Goal: Task Accomplishment & Management: Manage account settings

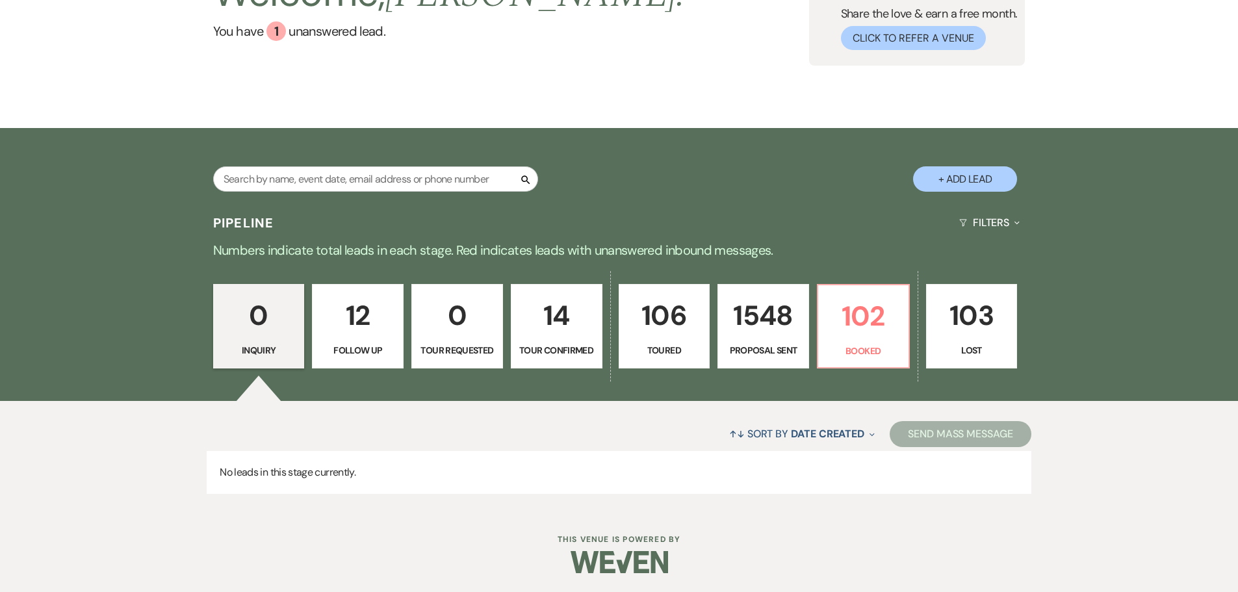
scroll to position [131, 0]
click at [870, 333] on p "102" at bounding box center [863, 316] width 75 height 44
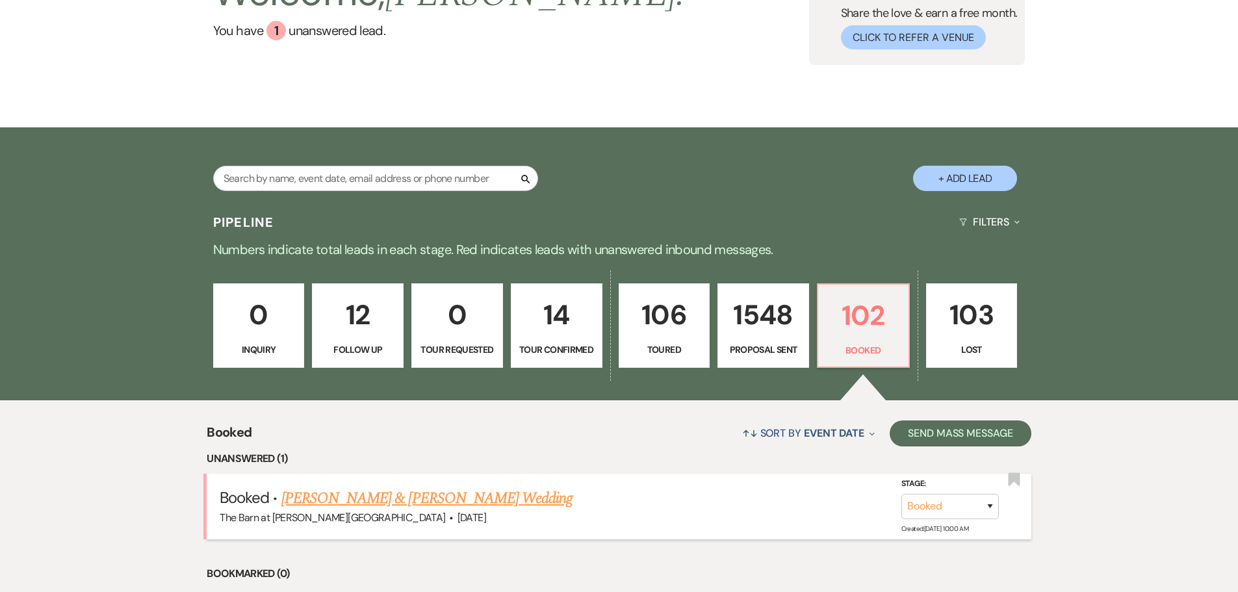
scroll to position [196, 0]
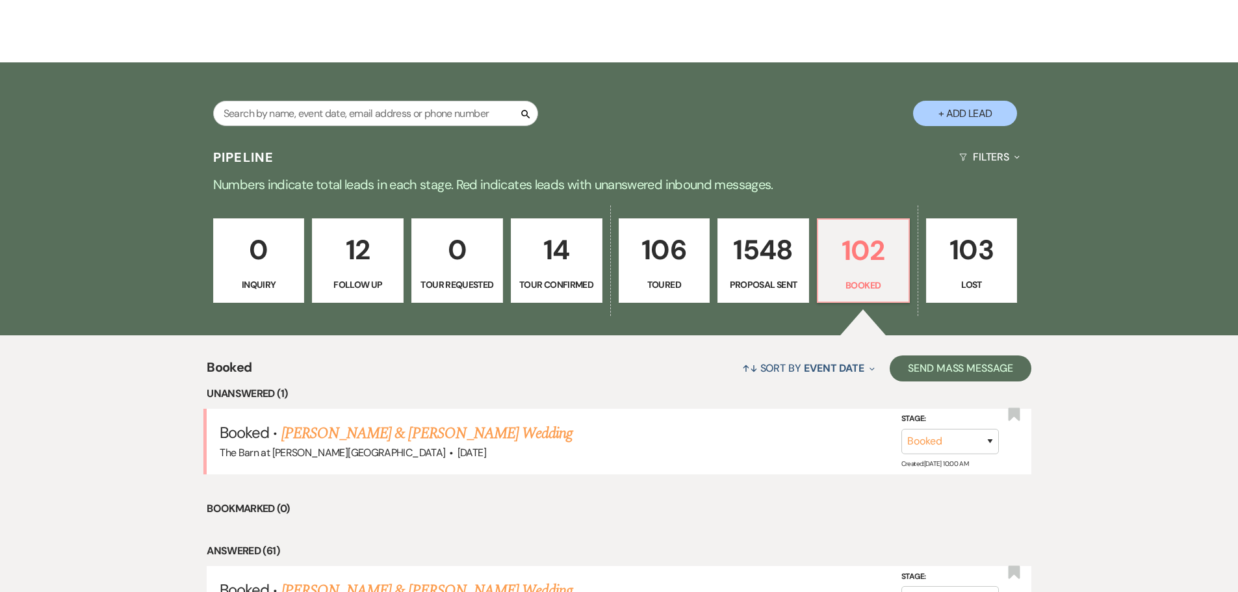
click at [421, 440] on link "[PERSON_NAME] & [PERSON_NAME] Wedding" at bounding box center [426, 433] width 291 height 23
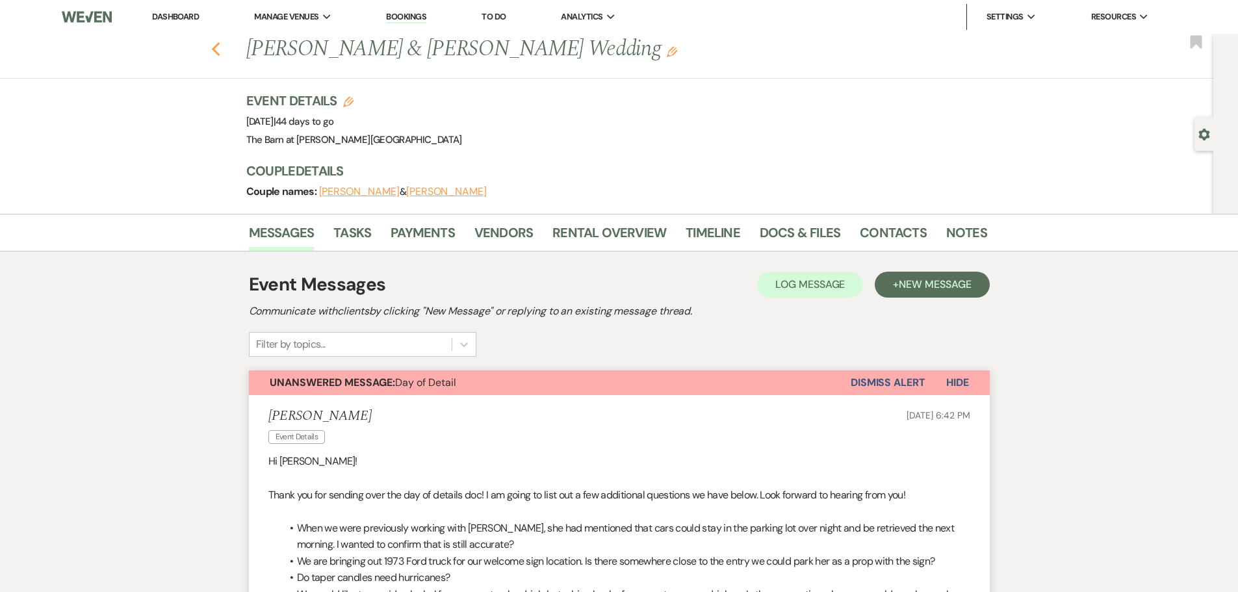
click at [218, 53] on icon "Previous" at bounding box center [216, 50] width 10 height 16
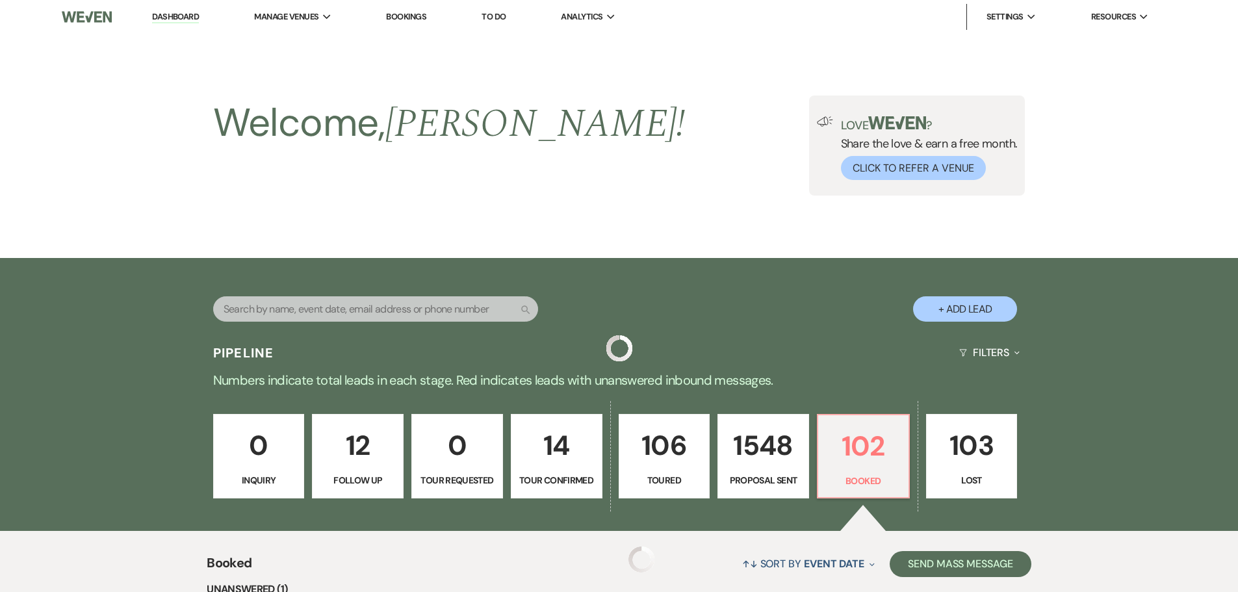
scroll to position [196, 0]
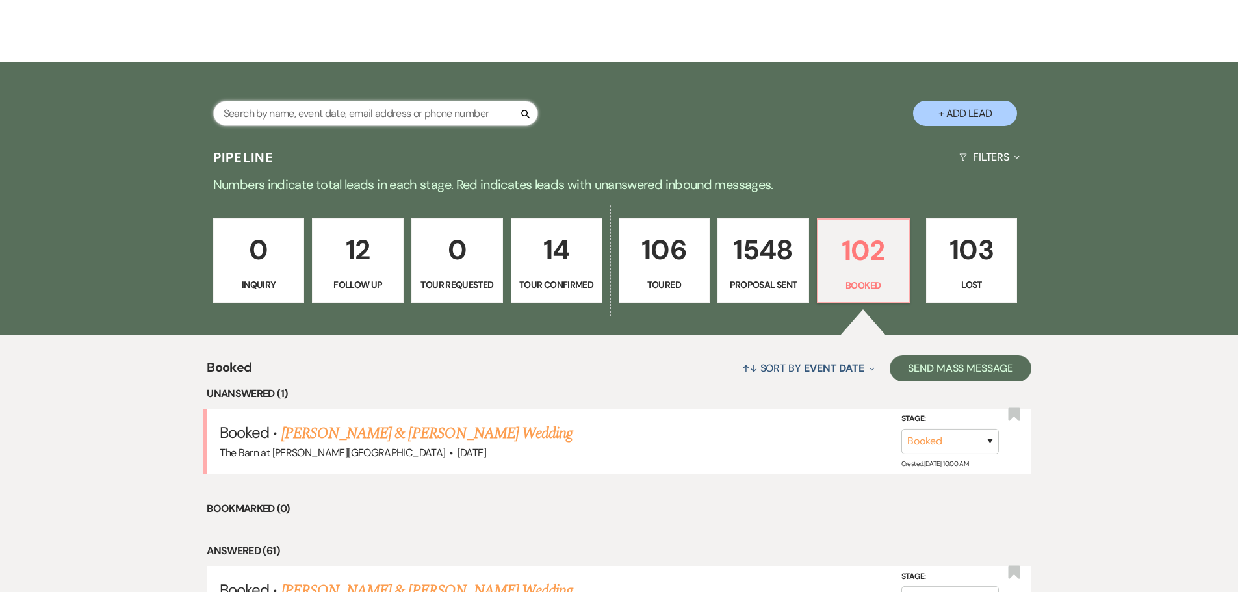
click at [246, 106] on input "text" at bounding box center [375, 113] width 325 height 25
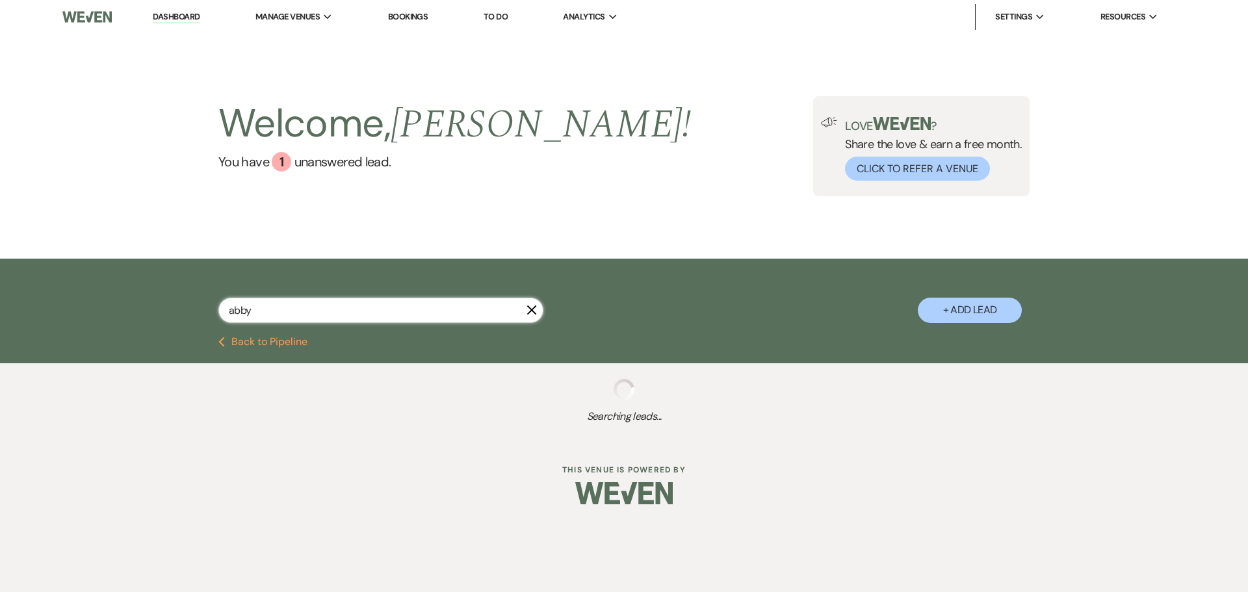
type input "abby"
select select "6"
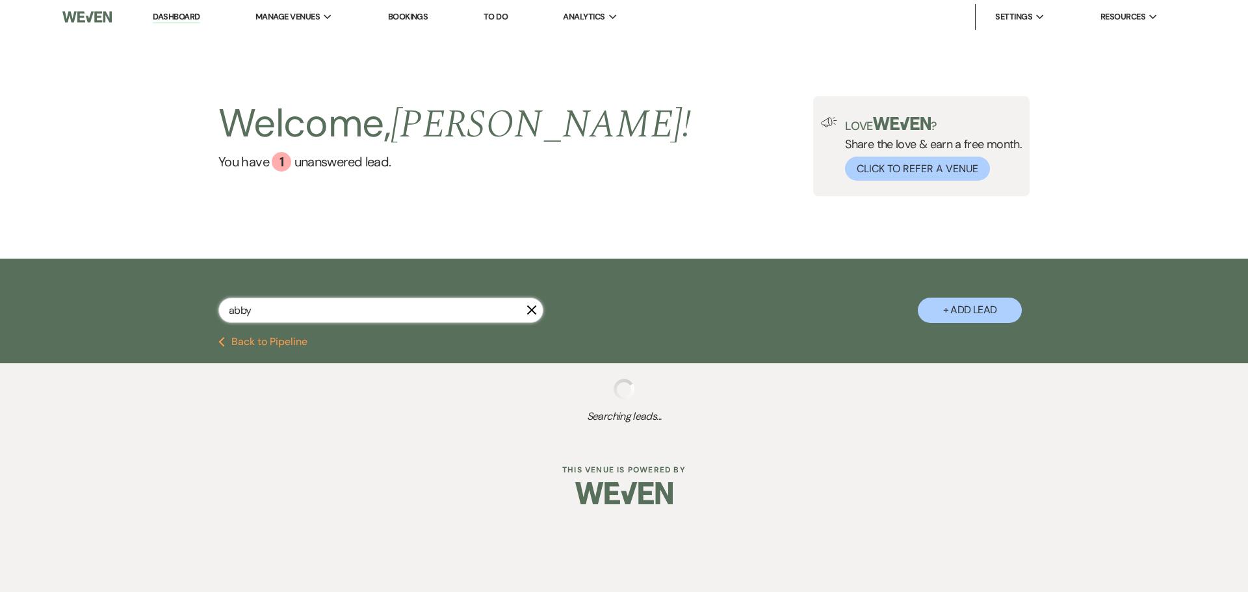
select select "6"
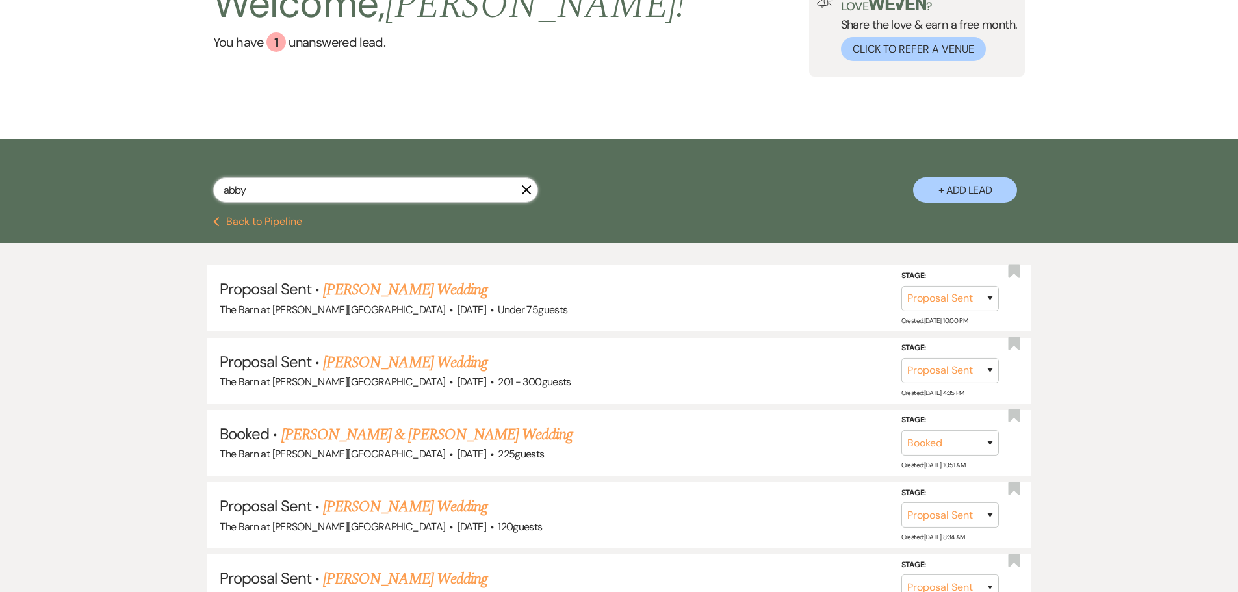
scroll to position [130, 0]
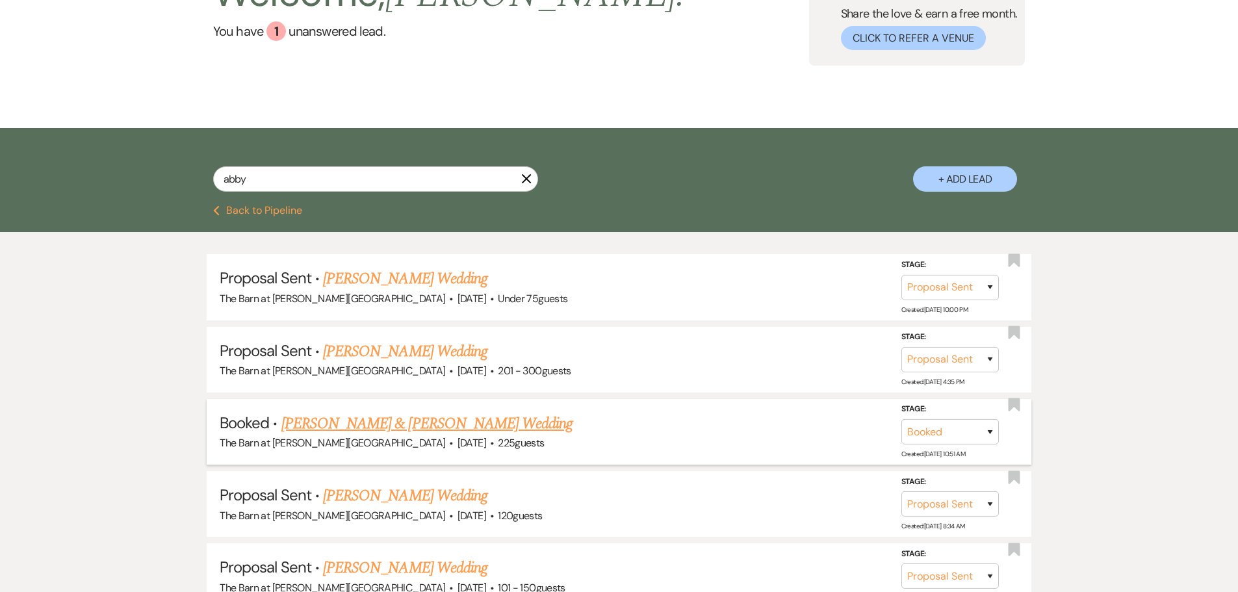
click at [383, 419] on link "[PERSON_NAME] & [PERSON_NAME] Wedding" at bounding box center [426, 423] width 291 height 23
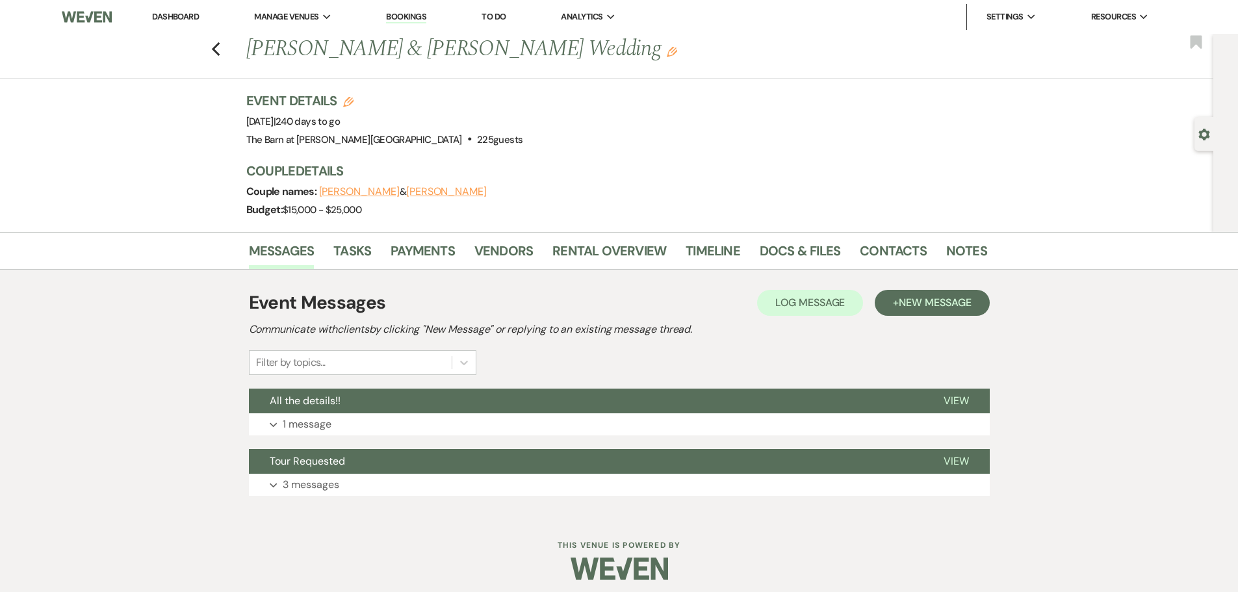
scroll to position [7, 0]
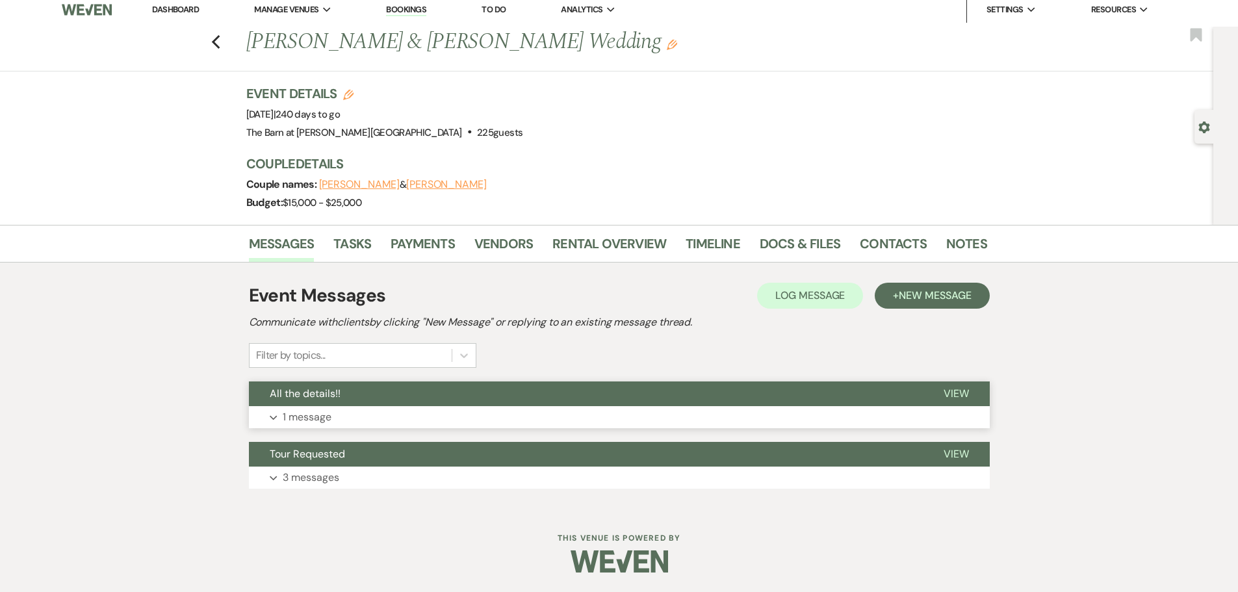
click at [315, 420] on p "1 message" at bounding box center [307, 417] width 49 height 17
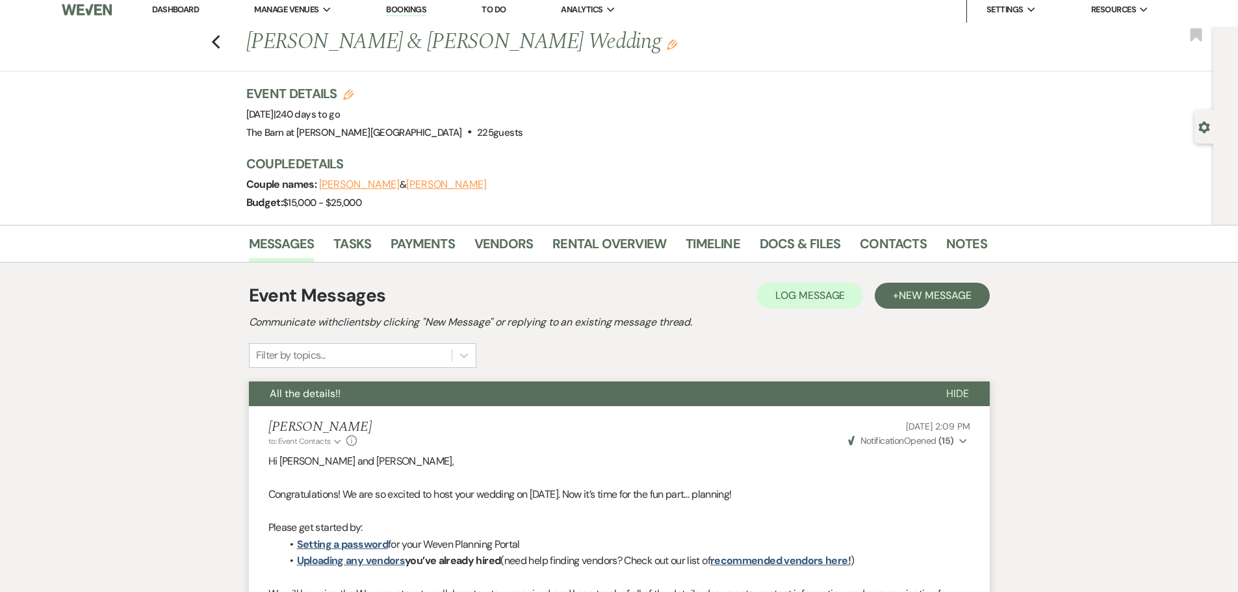
click at [168, 14] on link "Dashboard" at bounding box center [175, 9] width 47 height 11
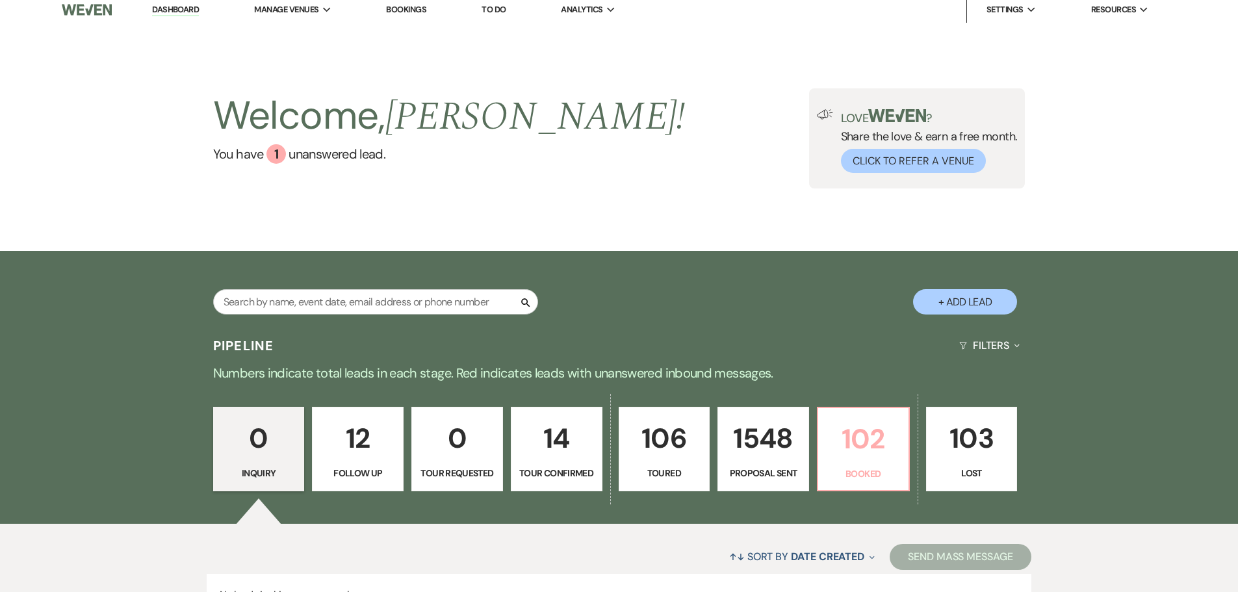
click at [866, 446] on p "102" at bounding box center [863, 439] width 75 height 44
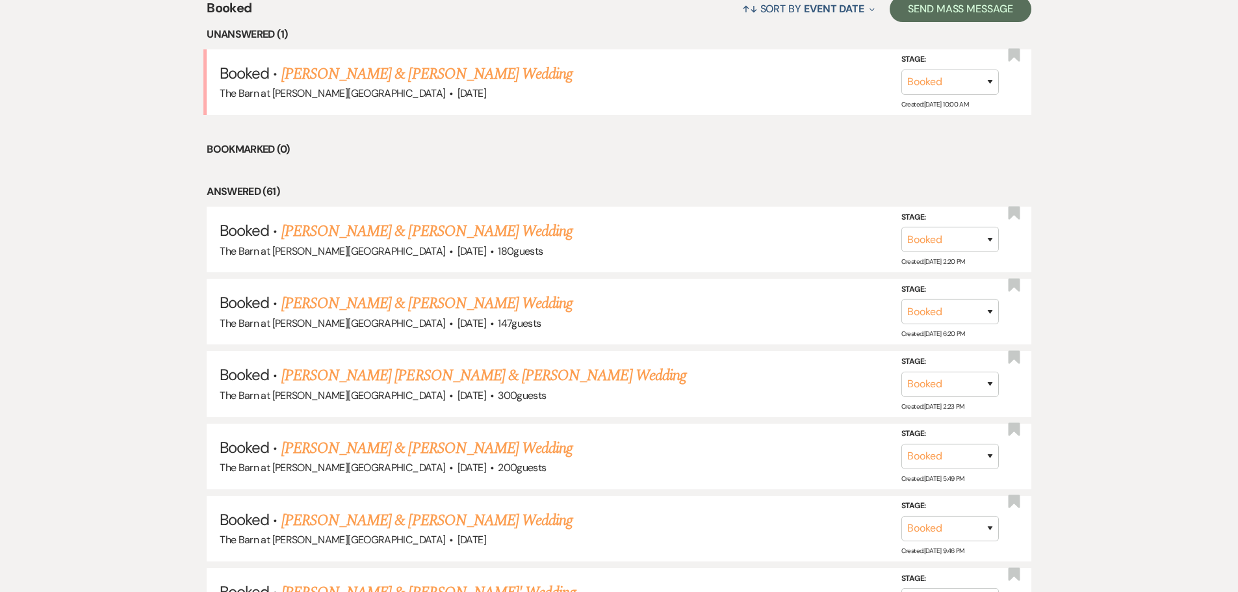
scroll to position [592, 0]
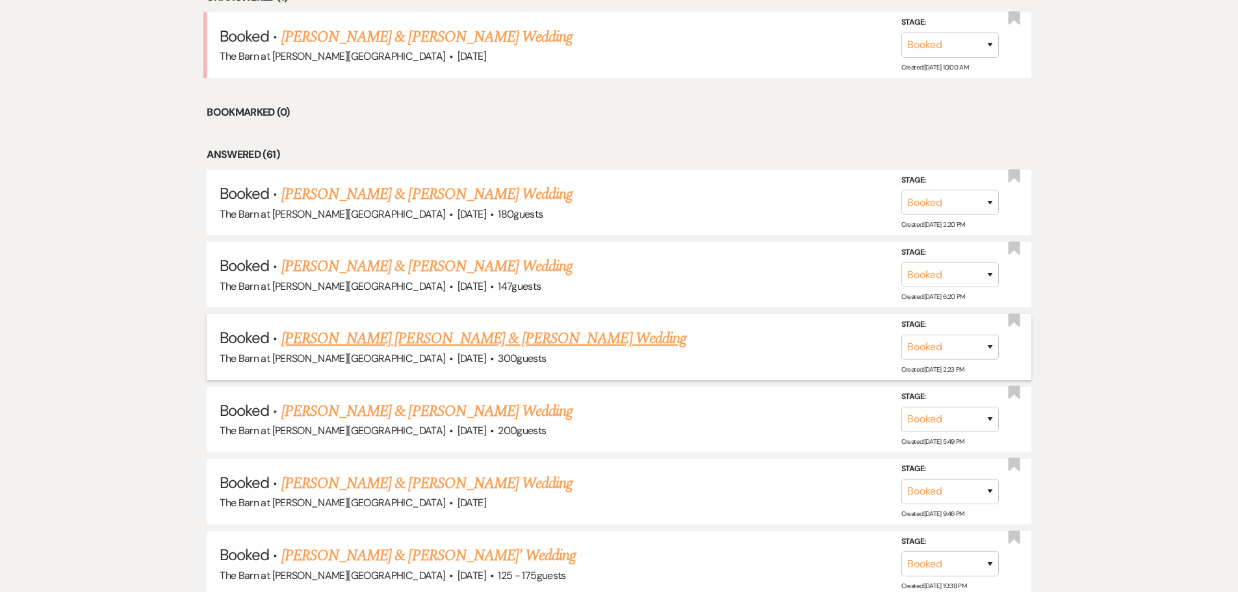
click at [374, 337] on link "[PERSON_NAME] [PERSON_NAME] & [PERSON_NAME] Wedding" at bounding box center [483, 338] width 405 height 23
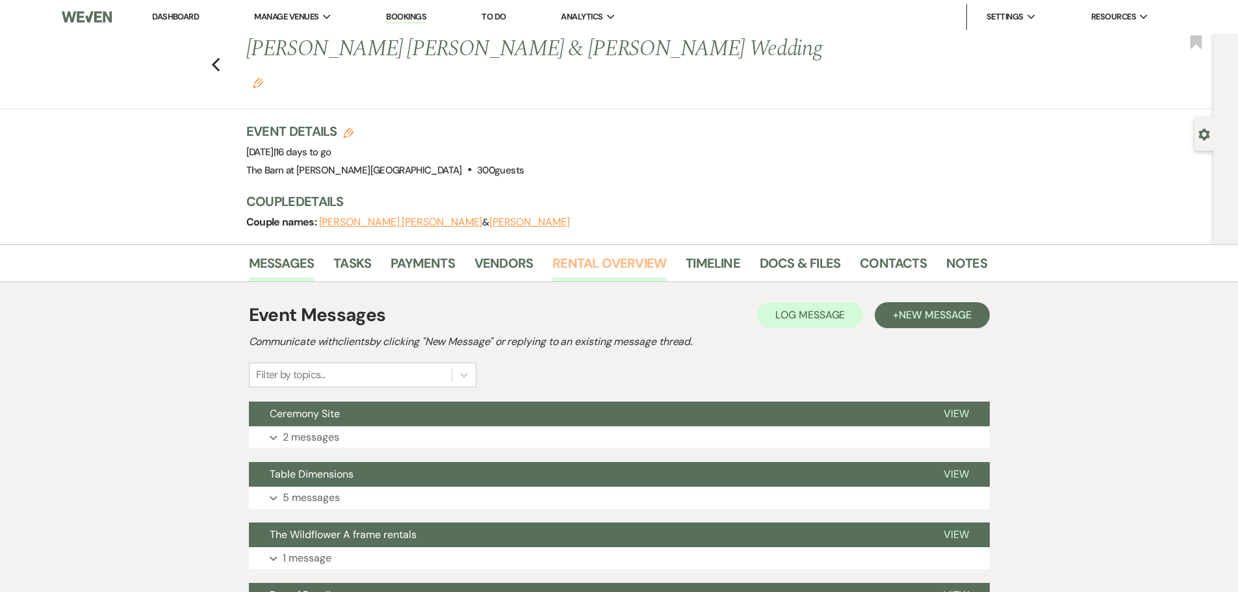
click at [576, 253] on link "Rental Overview" at bounding box center [609, 267] width 114 height 29
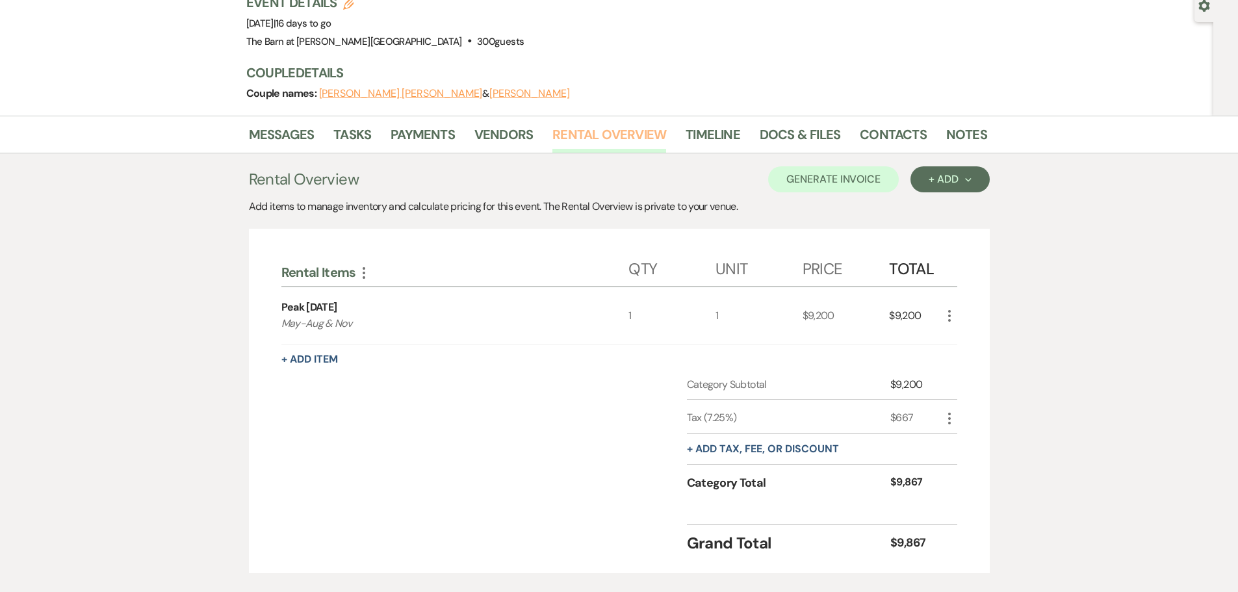
scroll to position [130, 0]
click at [951, 165] on button "+ Add Next" at bounding box center [950, 178] width 79 height 26
click at [944, 218] on button "Category" at bounding box center [945, 228] width 68 height 20
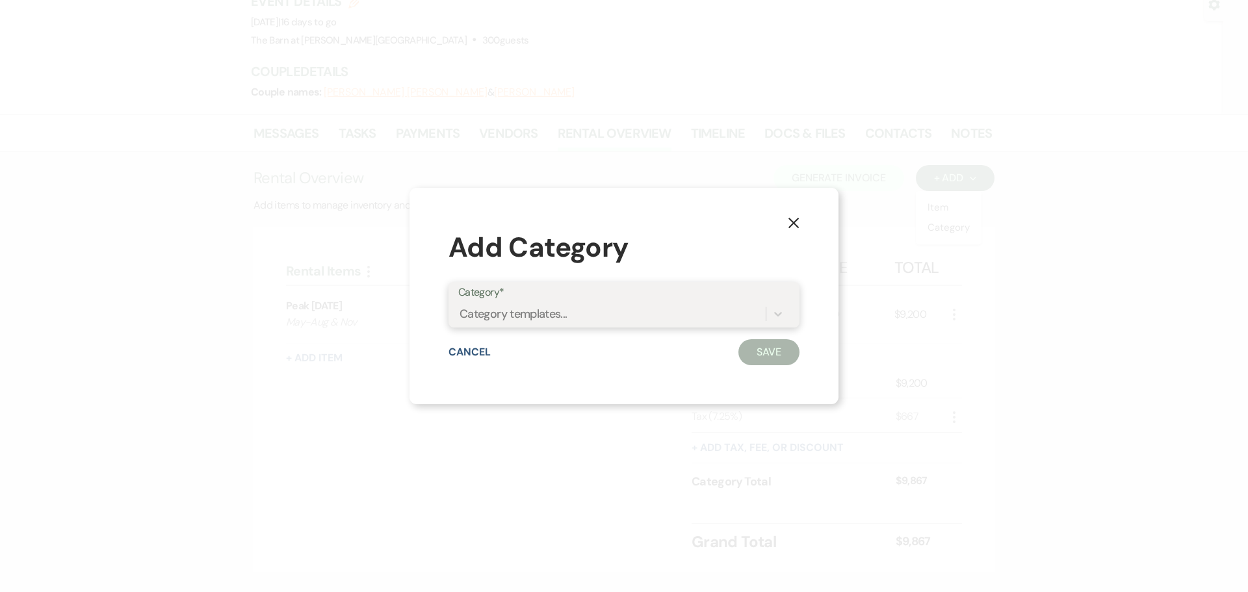
click at [575, 308] on div "Category templates..." at bounding box center [611, 314] width 307 height 23
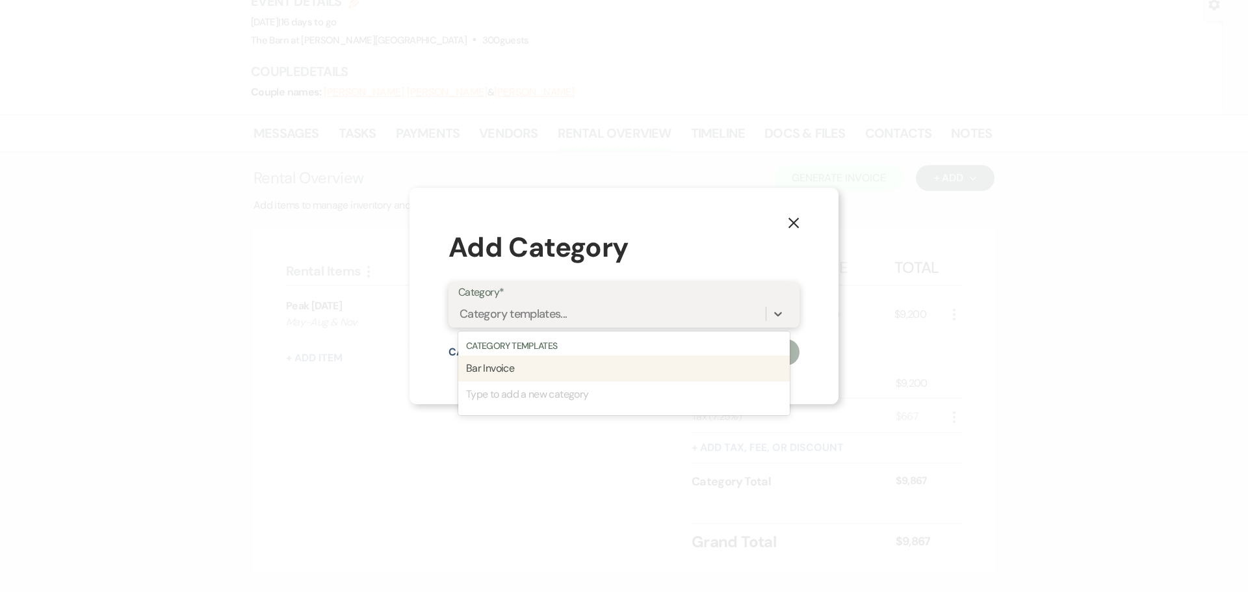
click at [515, 370] on div "Bar Invoice" at bounding box center [623, 369] width 331 height 26
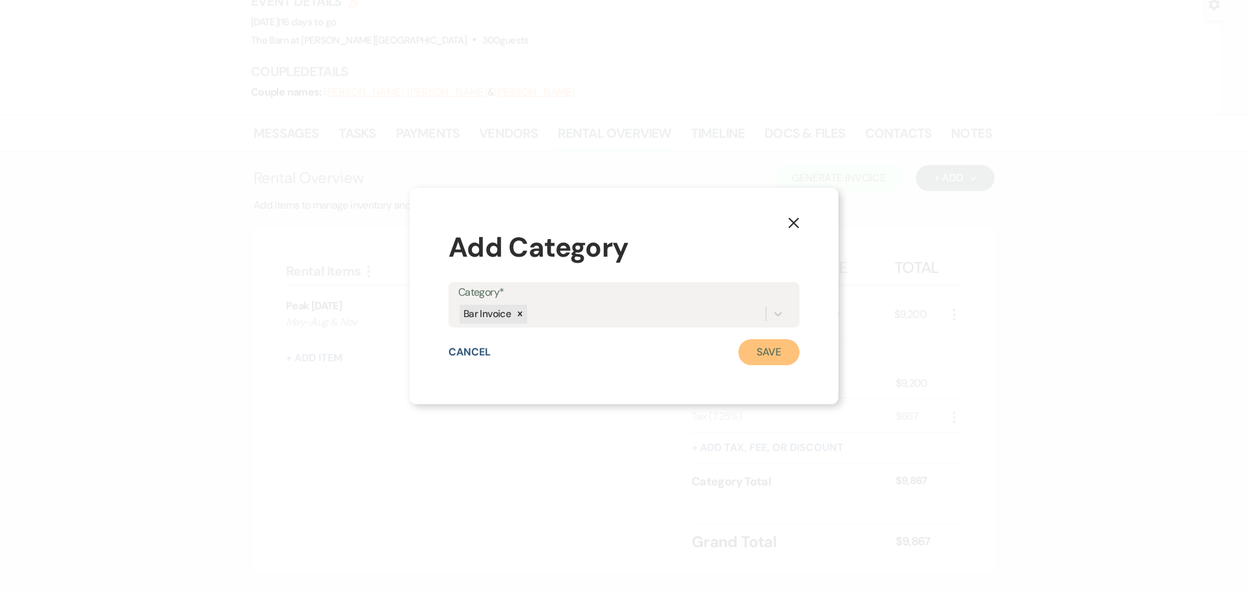
click at [769, 343] on button "Save" at bounding box center [768, 352] width 61 height 26
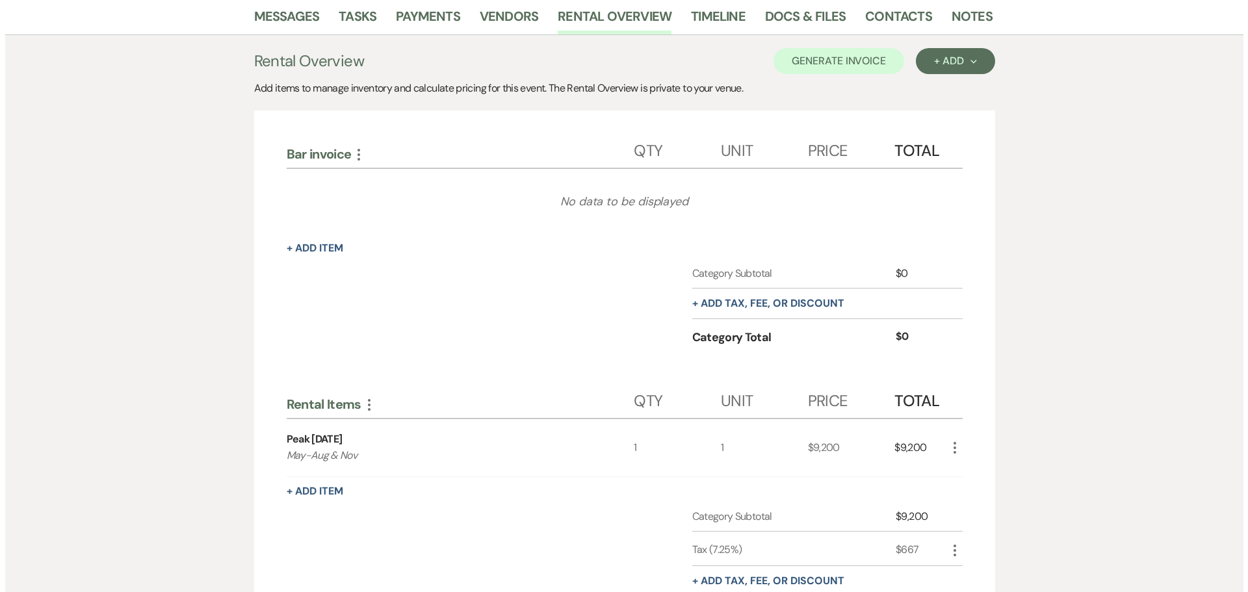
scroll to position [260, 0]
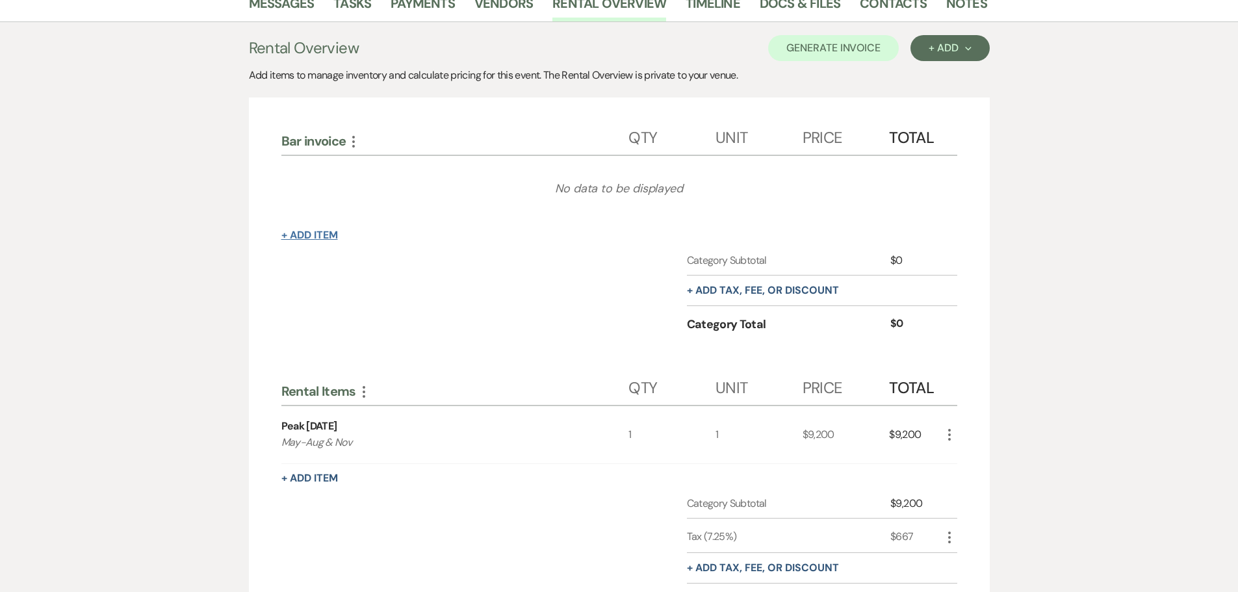
click at [320, 230] on button "+ Add Item" at bounding box center [309, 235] width 57 height 10
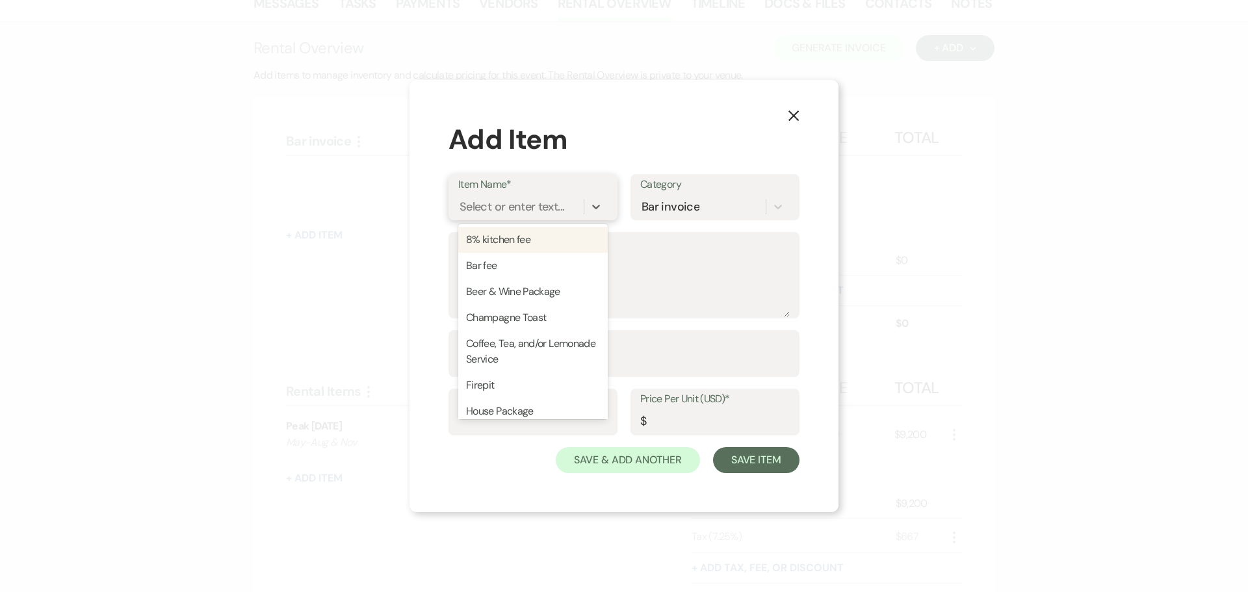
click at [515, 205] on div "Select or enter text..." at bounding box center [511, 207] width 105 height 18
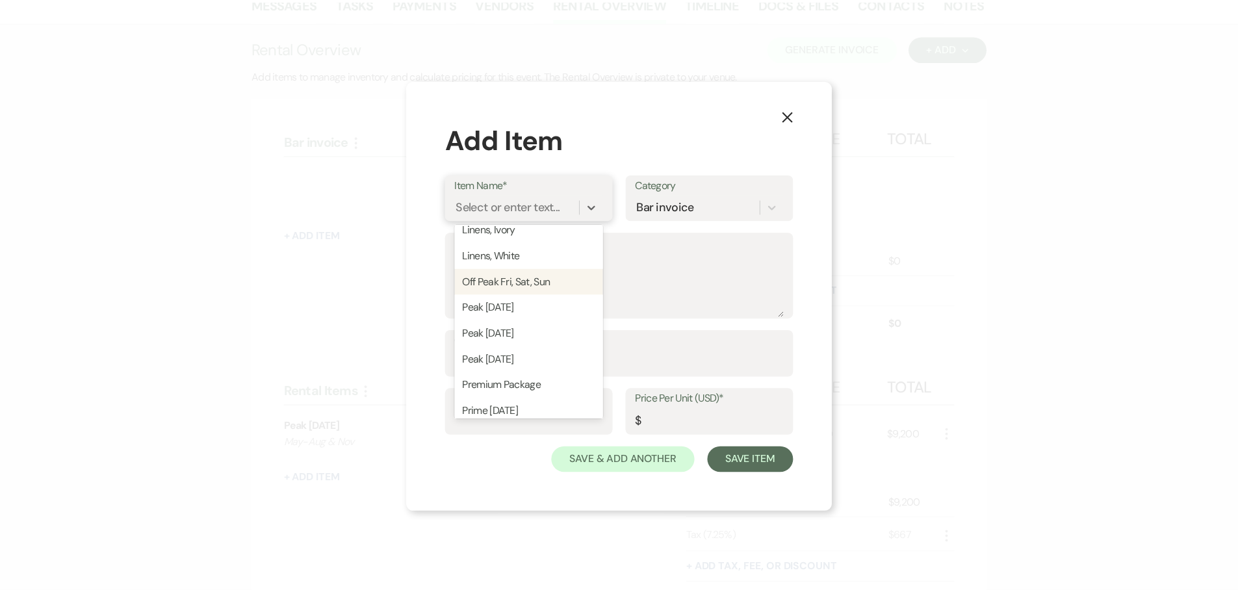
scroll to position [325, 0]
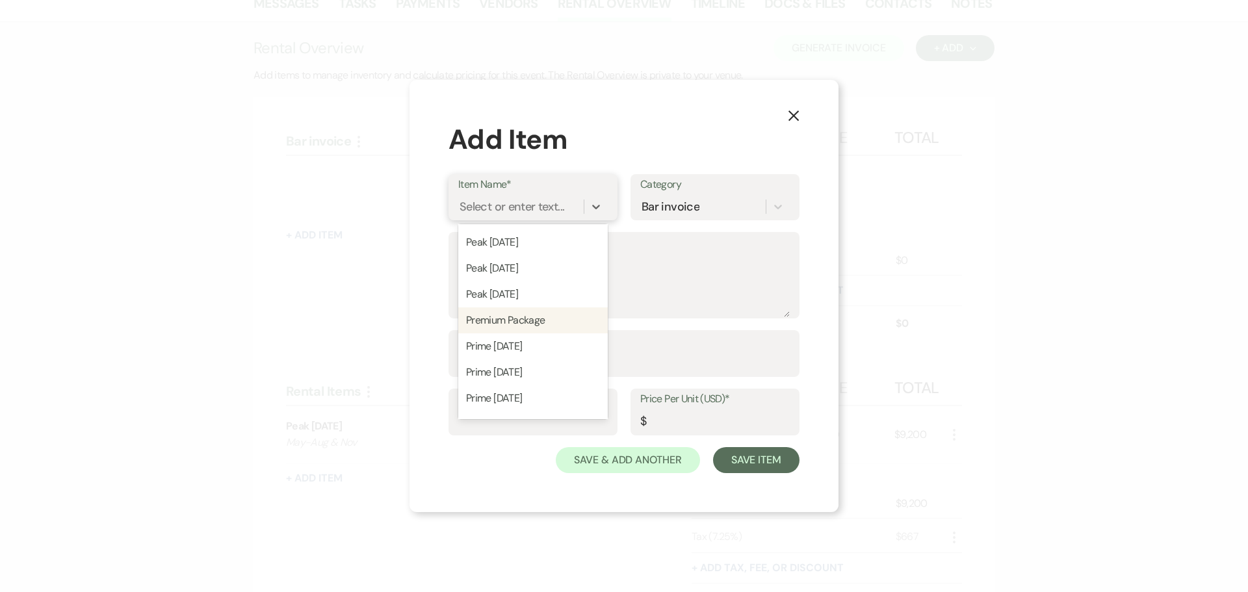
click at [508, 318] on div "Premium Package" at bounding box center [532, 320] width 149 height 26
type textarea "$42 per person for 6 hours - *additional 1/2 hour available at $4 per person In…"
type input "1"
type input "42"
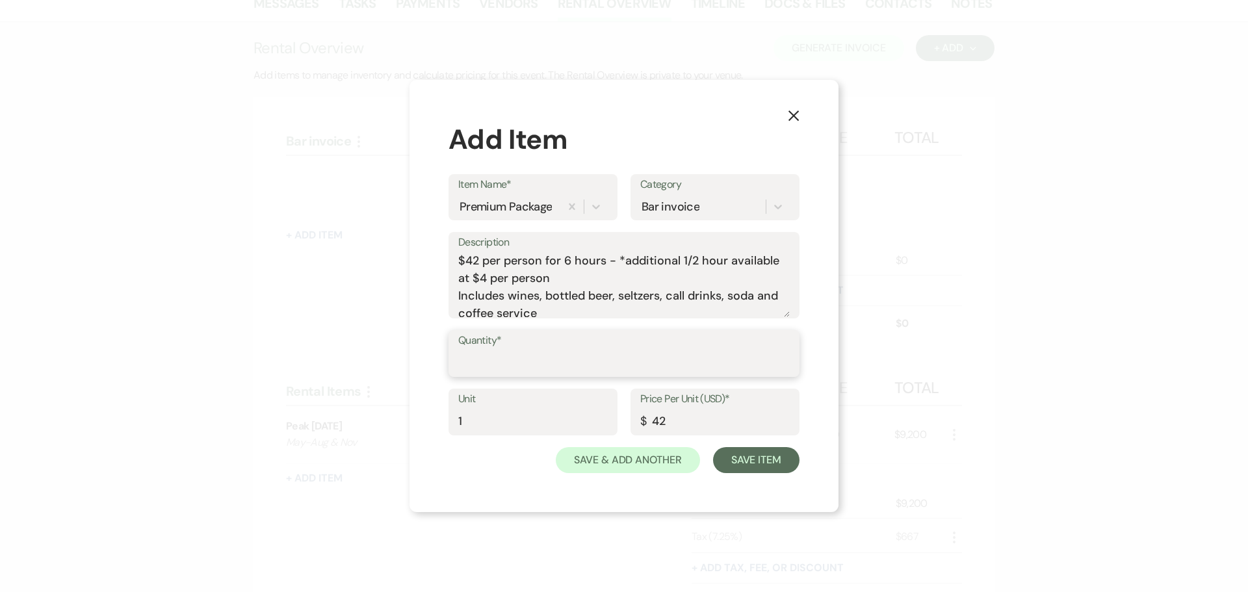
click at [476, 364] on input "Quantity*" at bounding box center [623, 362] width 331 height 25
type input "1"
click at [468, 426] on input "1" at bounding box center [532, 421] width 149 height 25
type input "291"
click at [777, 456] on button "Save Item" at bounding box center [756, 460] width 86 height 26
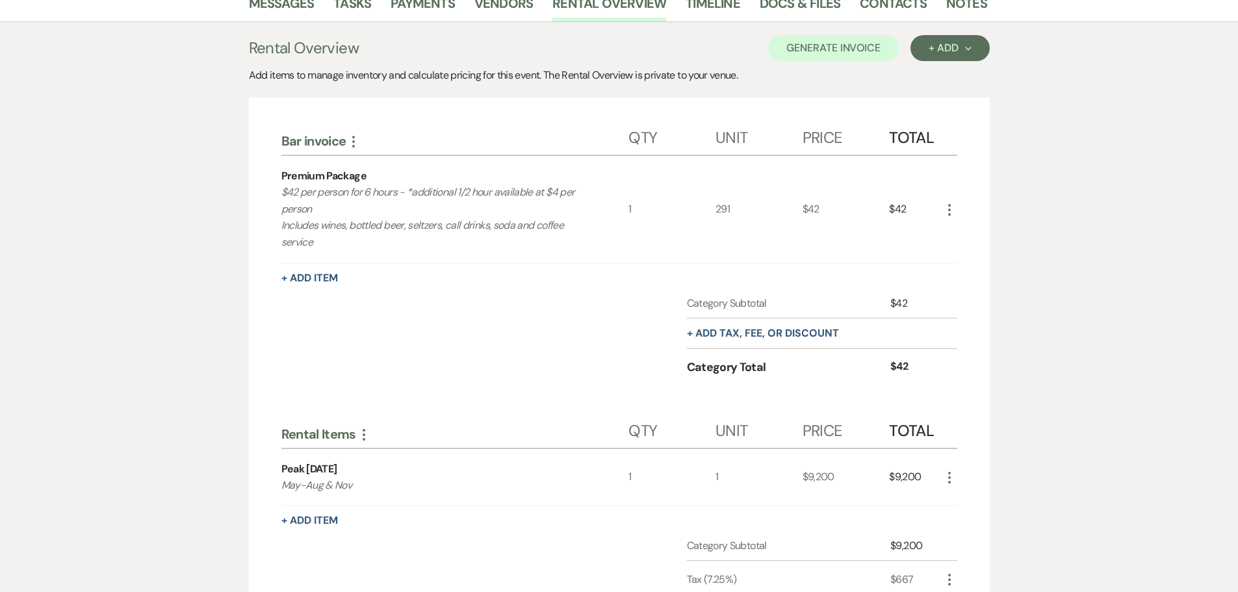
click at [945, 202] on icon "More" at bounding box center [950, 210] width 16 height 16
click at [957, 225] on button "Pencil Edit" at bounding box center [976, 235] width 68 height 21
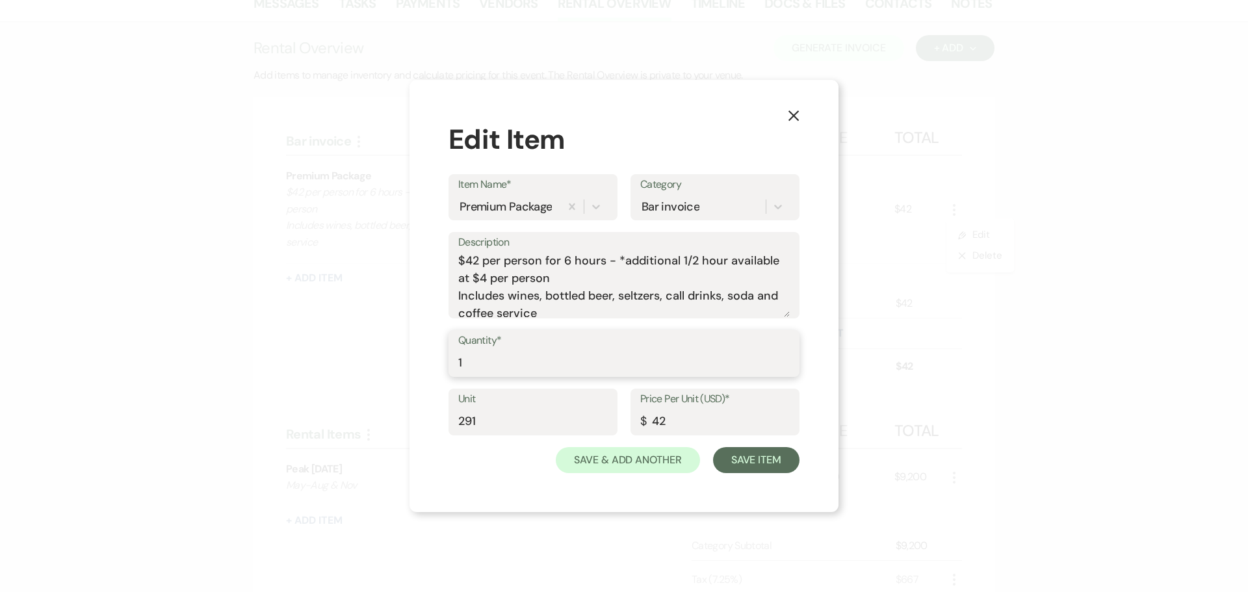
click at [475, 364] on input "1" at bounding box center [623, 362] width 331 height 25
type input "291"
click at [477, 422] on input "291" at bounding box center [532, 421] width 149 height 25
type input "2"
type input "1"
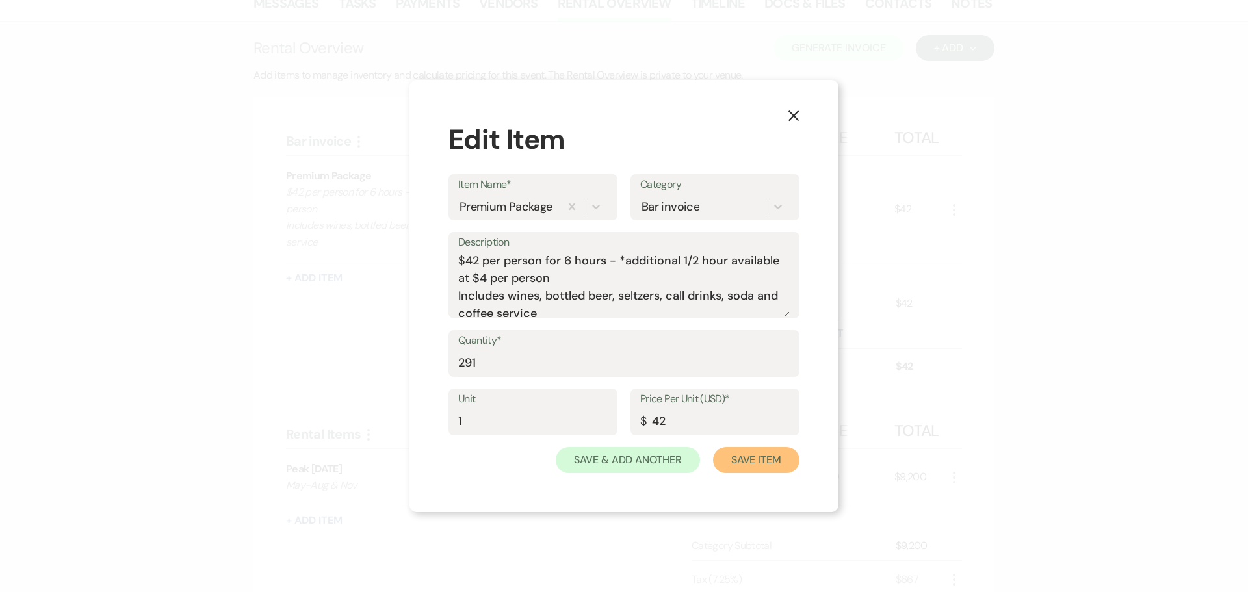
click at [753, 470] on button "Save Item" at bounding box center [756, 460] width 86 height 26
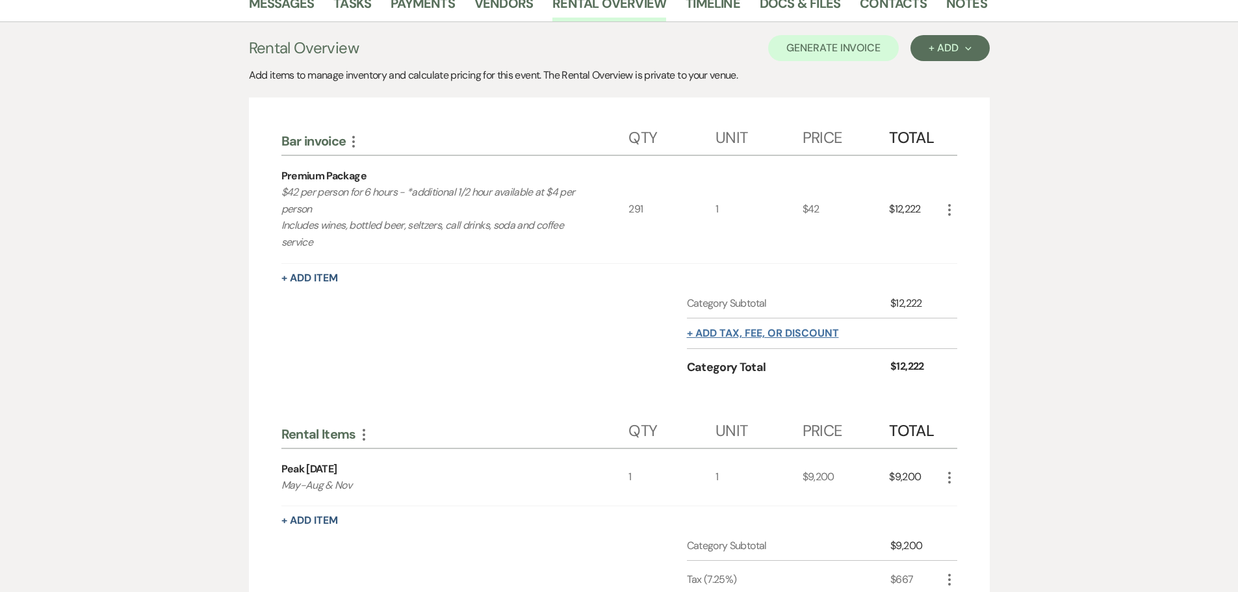
click at [774, 328] on button "+ Add tax, fee, or discount" at bounding box center [763, 333] width 152 height 10
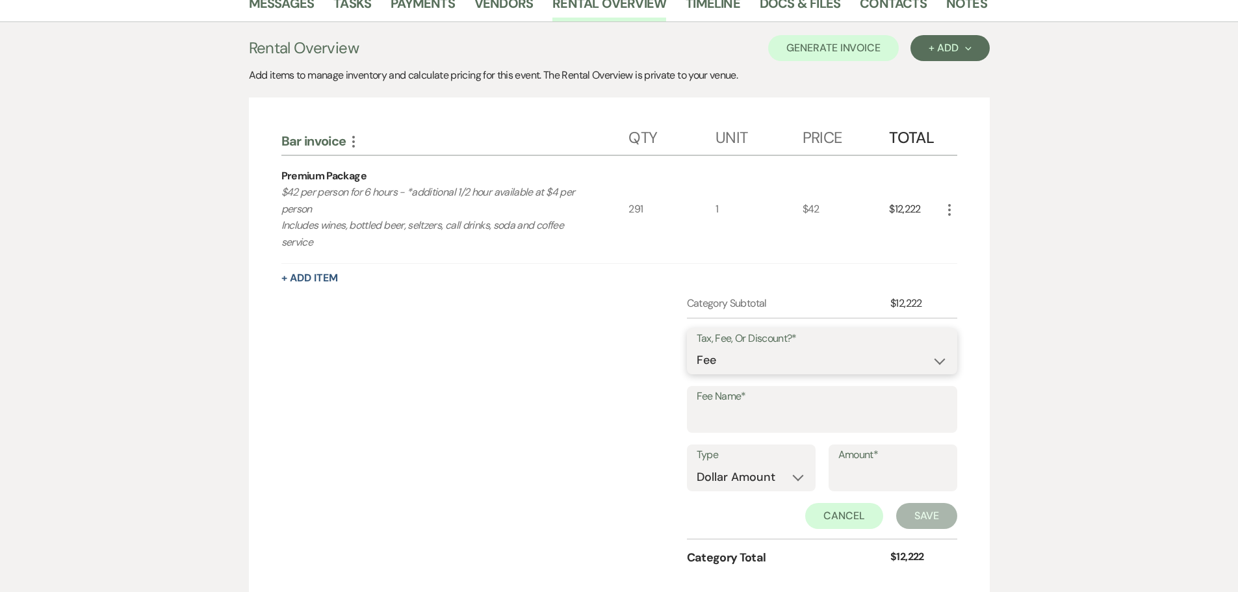
click at [733, 348] on select "Fee Discount Tax" at bounding box center [822, 360] width 251 height 25
click at [697, 348] on select "Fee Discount Tax" at bounding box center [822, 360] width 251 height 25
click at [715, 406] on input "Fee Name*" at bounding box center [822, 418] width 251 height 25
type input "Gratuity"
click at [786, 465] on select "Dollar Amount Percentage" at bounding box center [751, 477] width 109 height 25
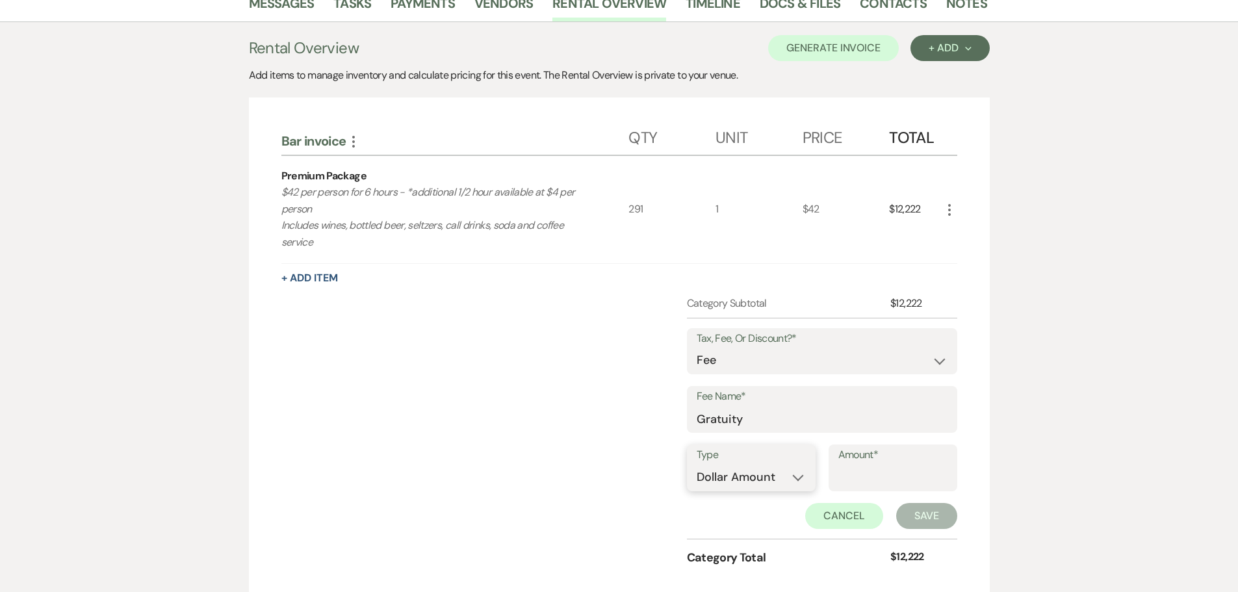
select select "false"
click at [697, 465] on select "Dollar Amount Percentage" at bounding box center [751, 477] width 109 height 25
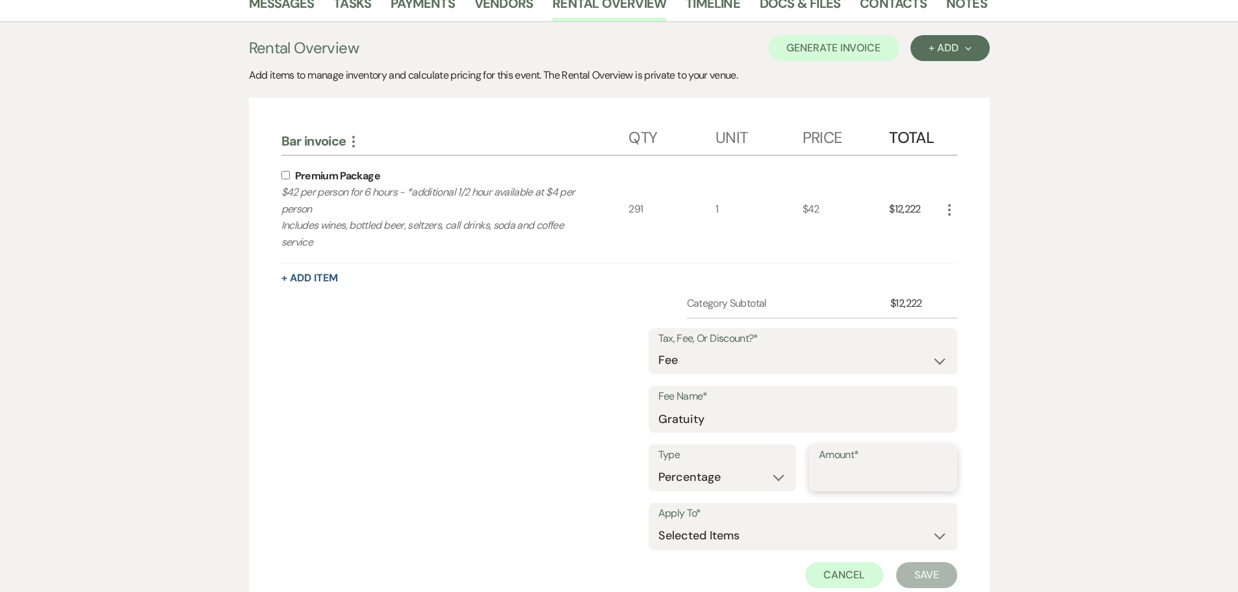
click at [843, 465] on input "Amount*" at bounding box center [883, 477] width 129 height 25
type input "20"
click at [285, 156] on div "Premium Package $42 per person for 6 hours - *additional 1/2 hour available at …" at bounding box center [455, 209] width 348 height 107
click at [285, 171] on input "checkbox" at bounding box center [285, 175] width 8 height 8
checkbox input "true"
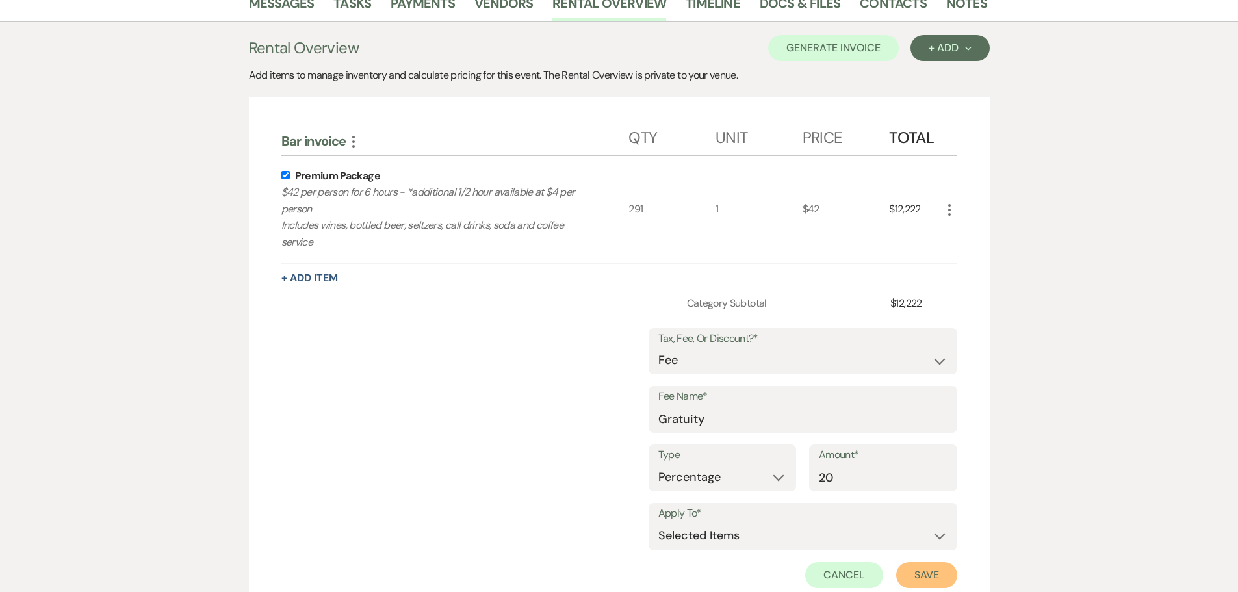
click at [920, 562] on button "Save" at bounding box center [926, 575] width 61 height 26
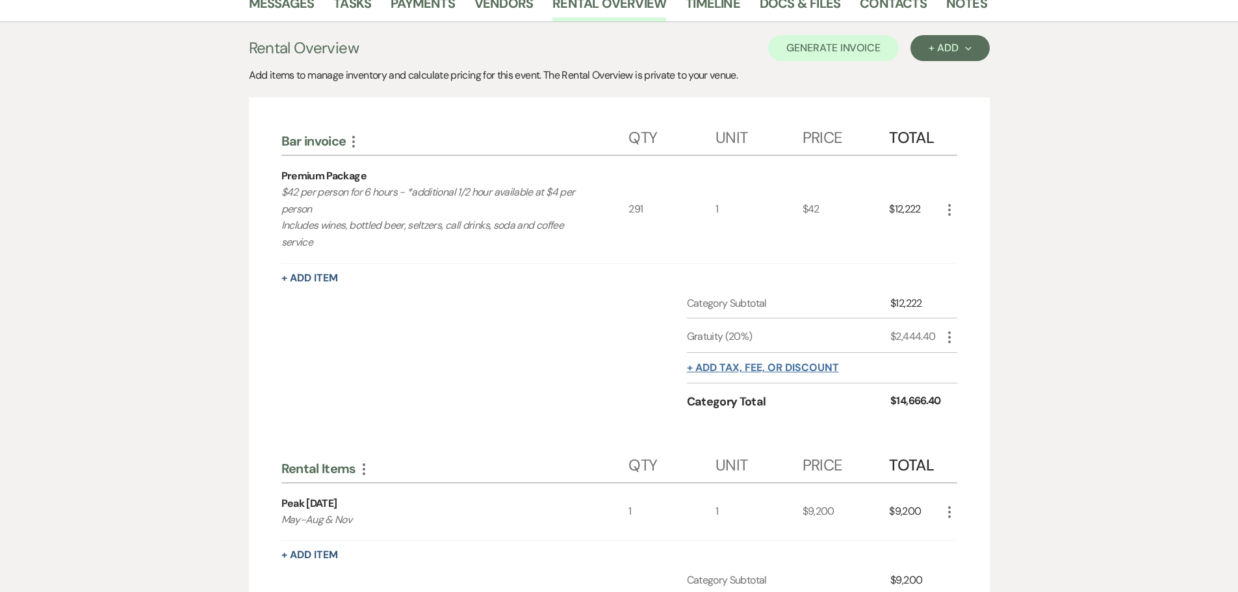
click at [758, 363] on button "+ Add tax, fee, or discount" at bounding box center [763, 368] width 152 height 10
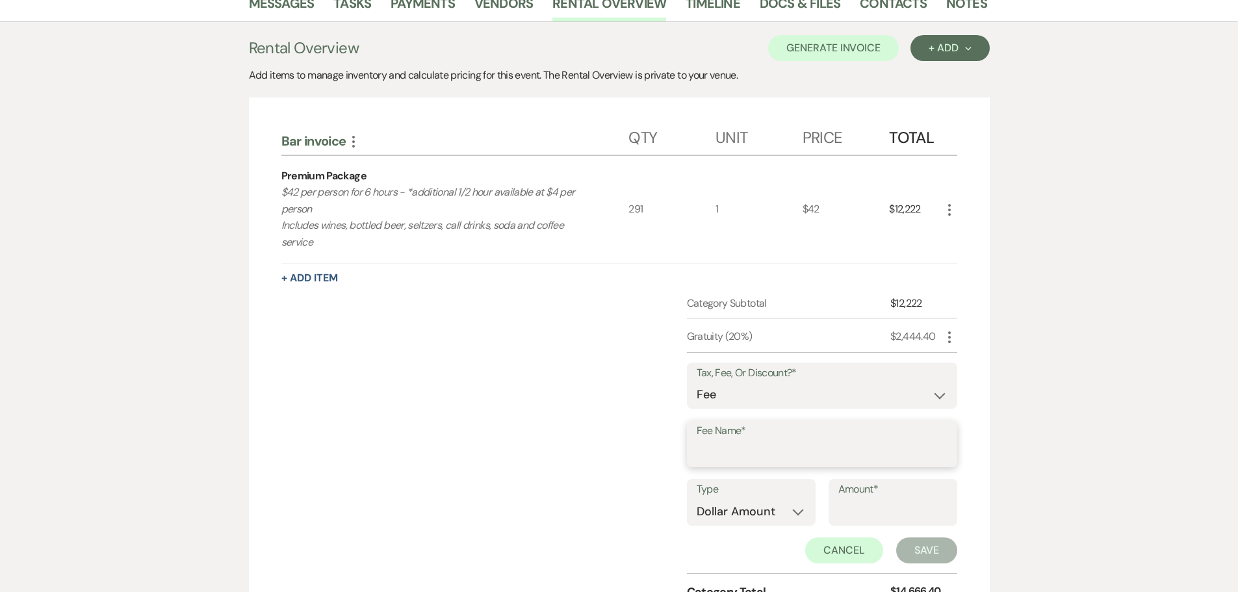
click at [719, 441] on input "Fee Name*" at bounding box center [822, 453] width 251 height 25
type input "tax"
click at [740, 499] on select "Dollar Amount Percentage" at bounding box center [751, 511] width 109 height 25
select select "false"
click at [697, 499] on select "Dollar Amount Percentage" at bounding box center [751, 511] width 109 height 25
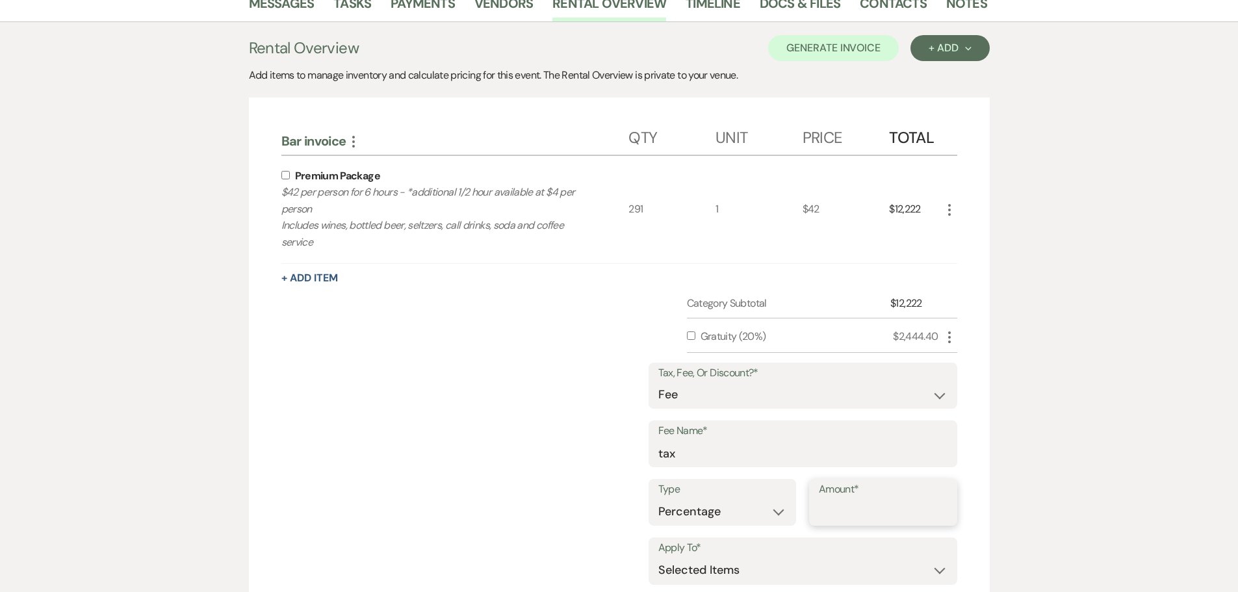
click at [833, 499] on input "Amount*" at bounding box center [883, 511] width 129 height 25
type input "7.25"
click at [283, 171] on input "checkbox" at bounding box center [285, 175] width 8 height 8
checkbox input "true"
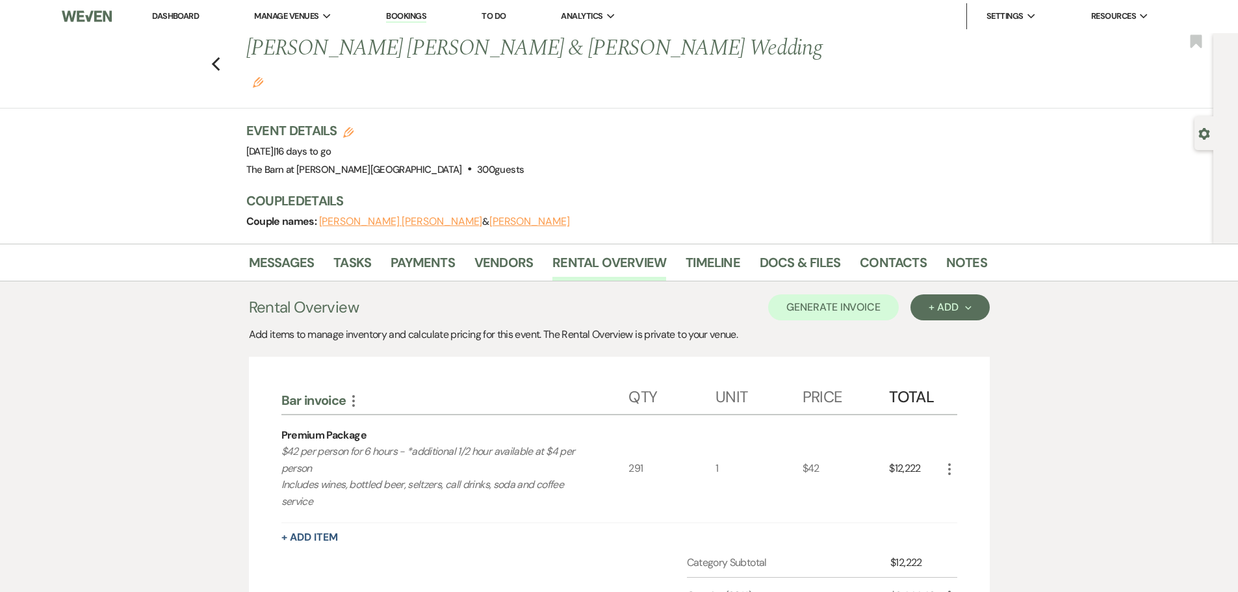
scroll to position [0, 0]
click at [273, 253] on link "Messages" at bounding box center [282, 267] width 66 height 29
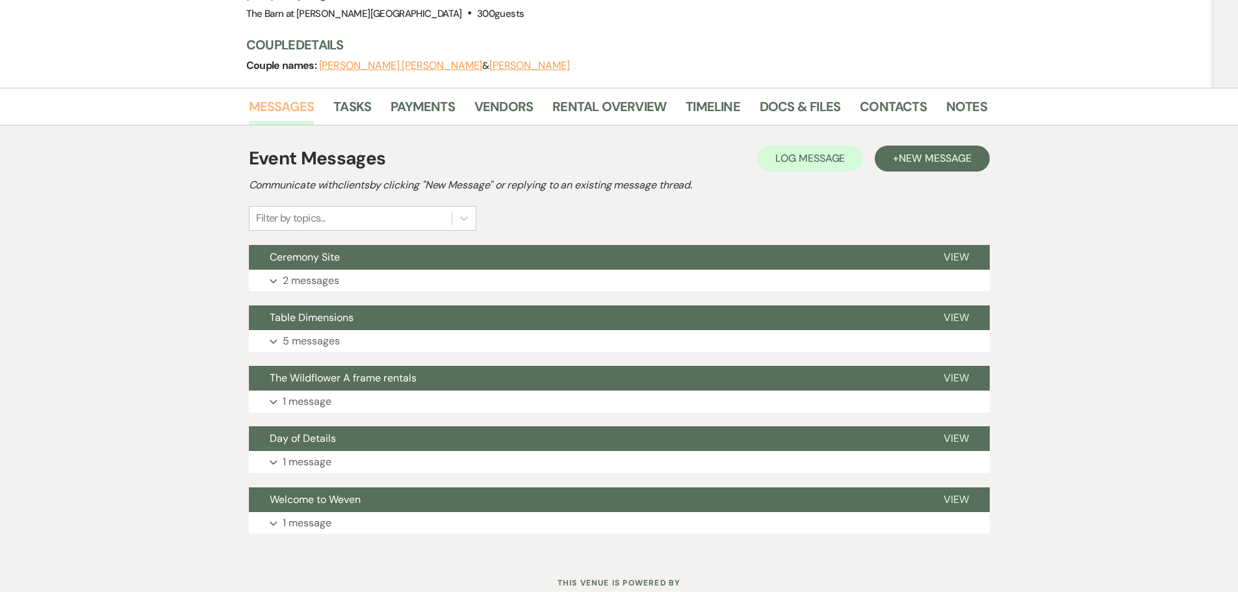
scroll to position [170, 0]
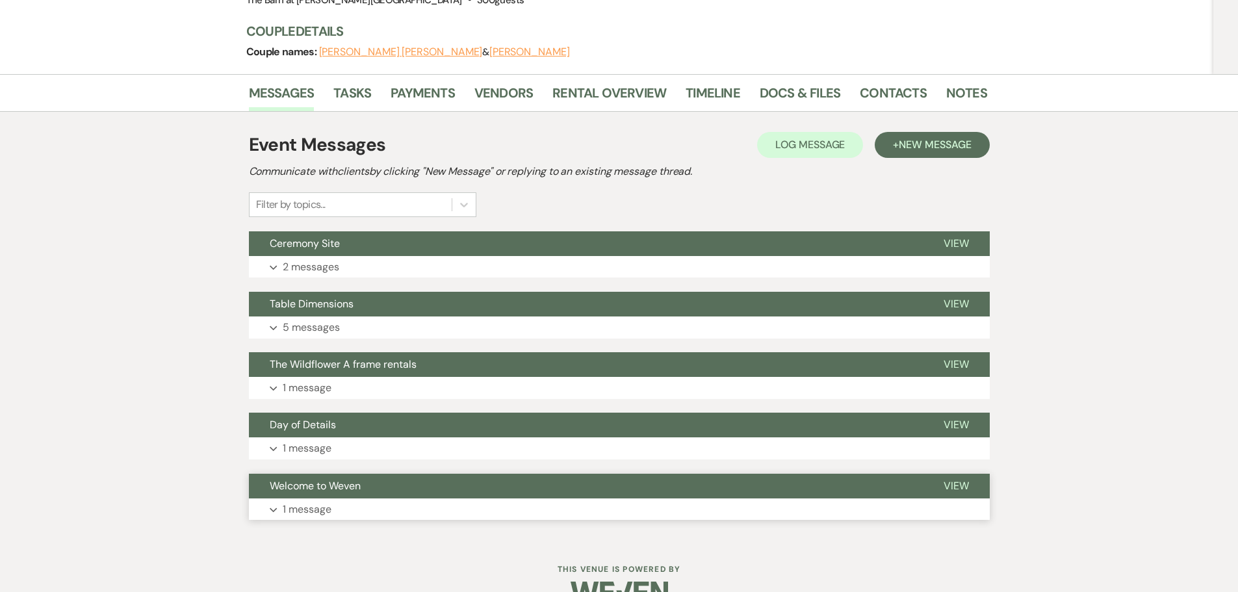
click at [311, 501] on p "1 message" at bounding box center [307, 509] width 49 height 17
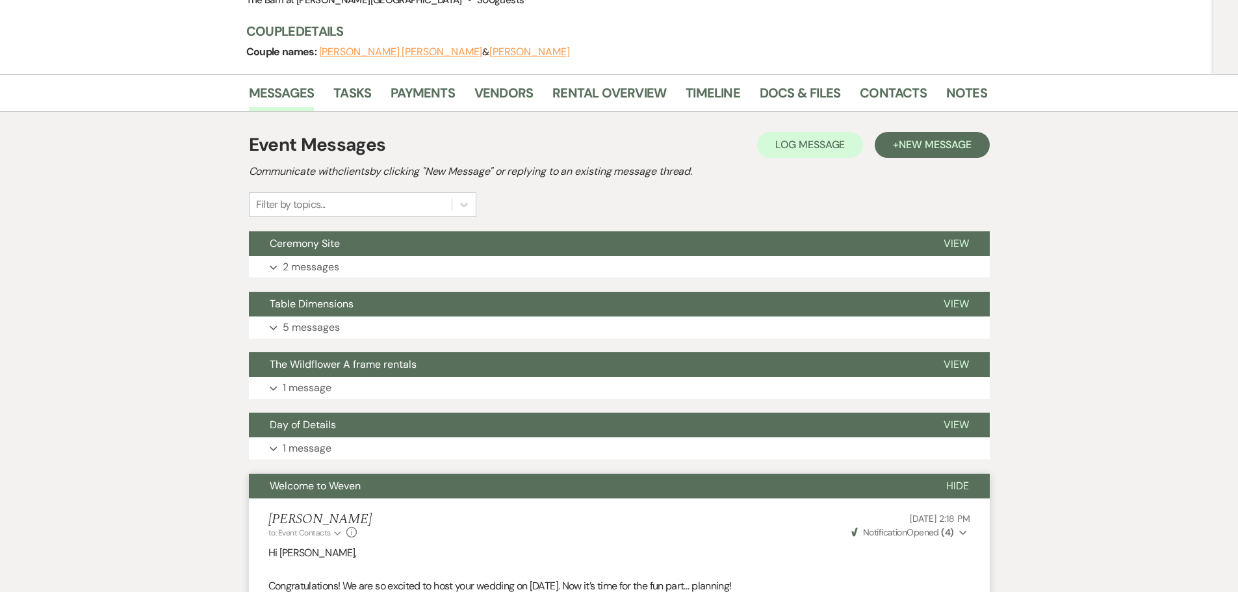
scroll to position [105, 0]
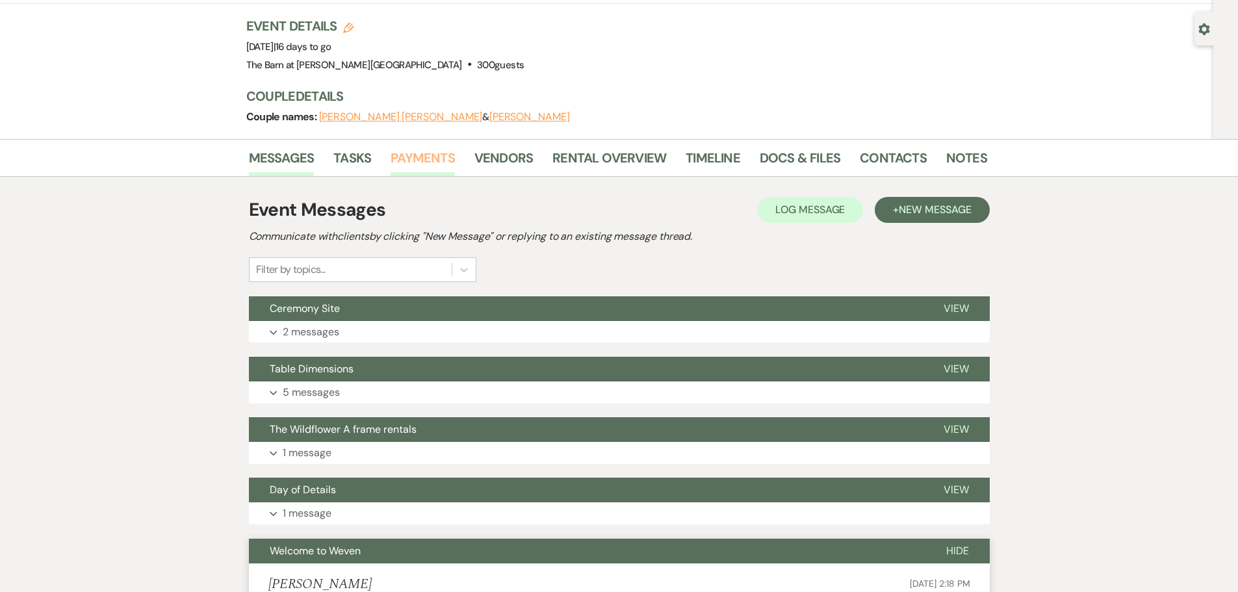
click at [426, 148] on link "Payments" at bounding box center [423, 162] width 64 height 29
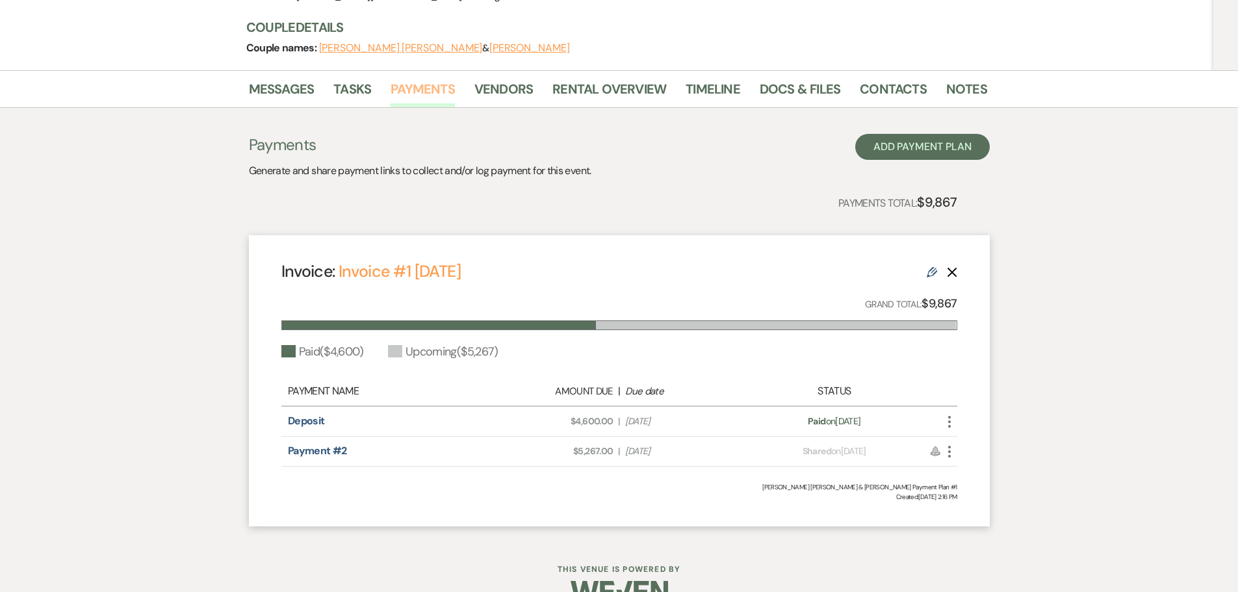
scroll to position [44, 0]
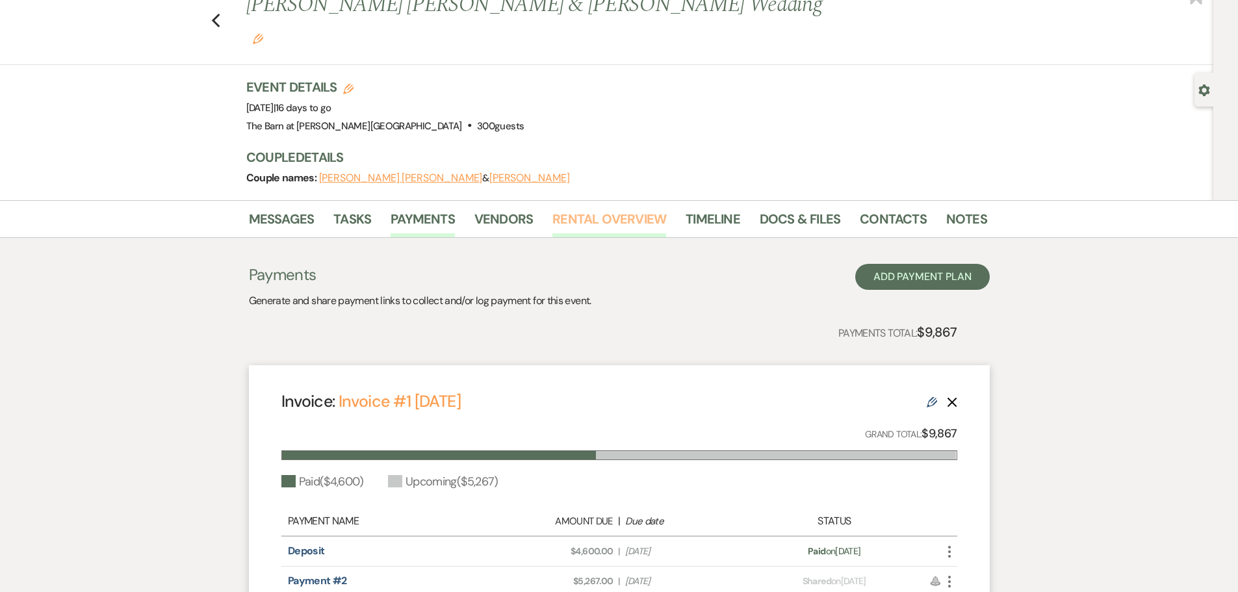
click at [565, 209] on link "Rental Overview" at bounding box center [609, 223] width 114 height 29
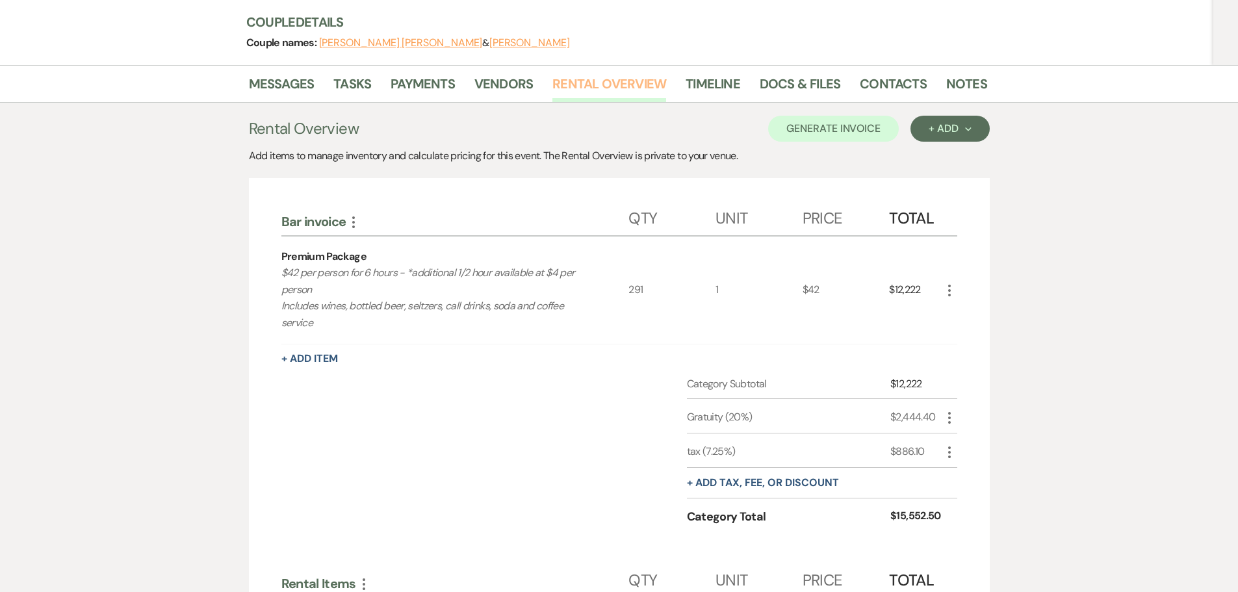
scroll to position [174, 0]
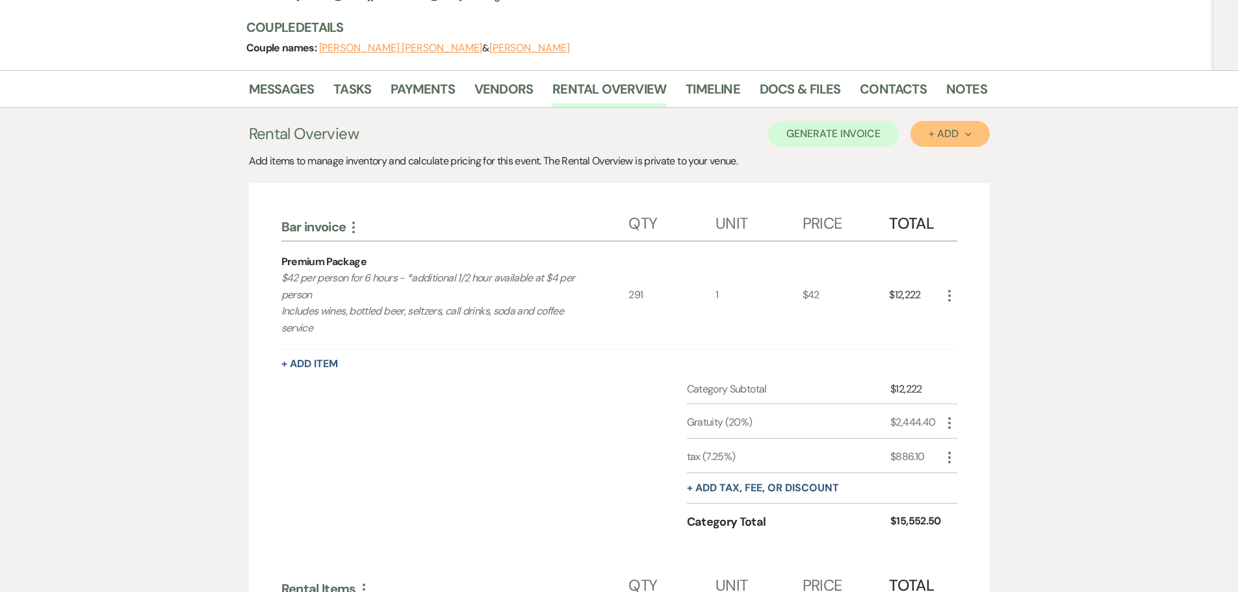
click at [938, 129] on div "+ Add Next" at bounding box center [950, 134] width 42 height 10
click at [846, 153] on div "Add items to manage inventory and calculate pricing for this event. The Rental …" at bounding box center [619, 161] width 741 height 16
click at [836, 121] on button "Generate Invoice" at bounding box center [833, 134] width 131 height 26
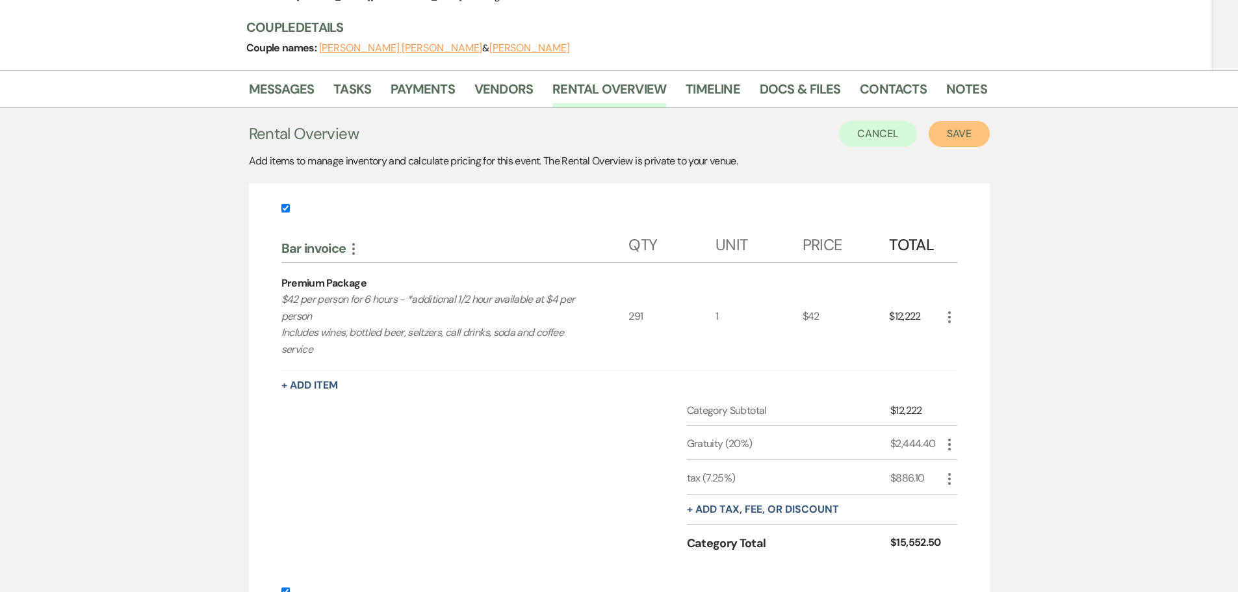
click at [950, 121] on button "Save" at bounding box center [959, 134] width 61 height 26
click at [964, 121] on button "Save" at bounding box center [959, 134] width 61 height 26
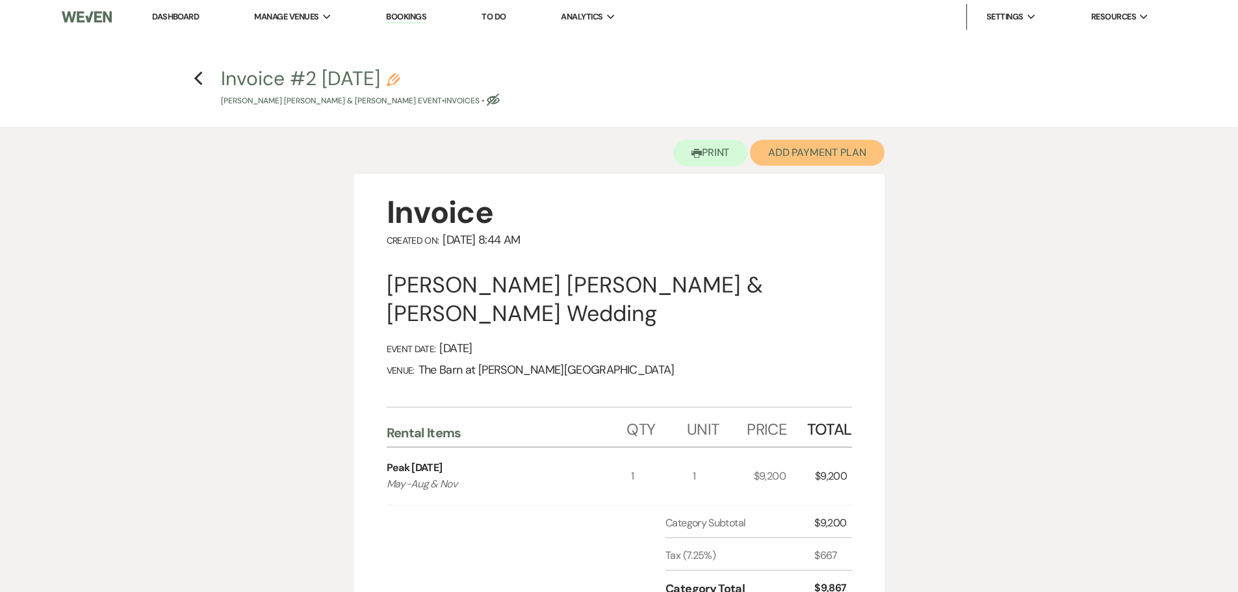
click at [822, 154] on button "Add Payment Plan" at bounding box center [817, 153] width 135 height 26
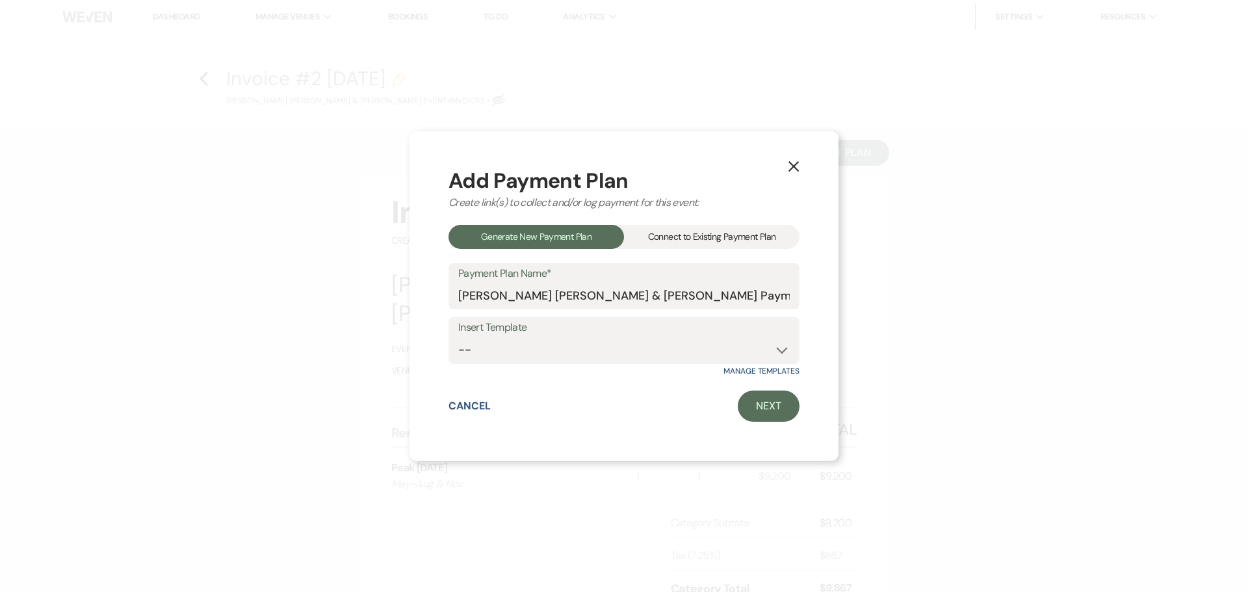
click at [680, 242] on div "Connect to Existing Payment Plan" at bounding box center [711, 237] width 175 height 24
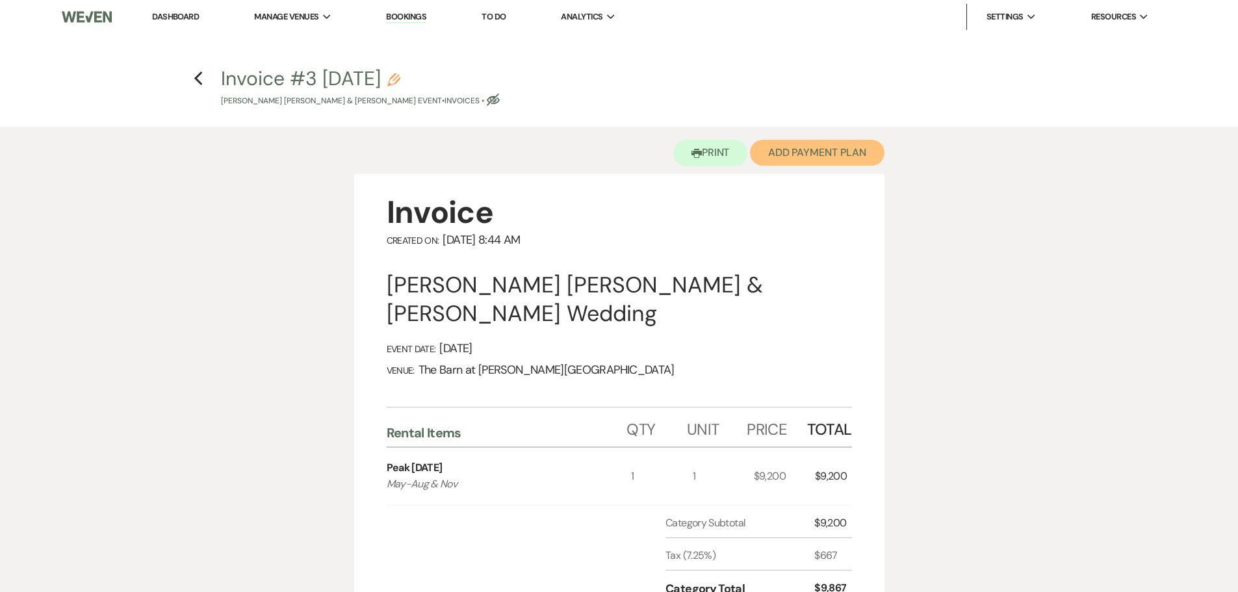
click at [822, 157] on button "Add Payment Plan" at bounding box center [817, 153] width 135 height 26
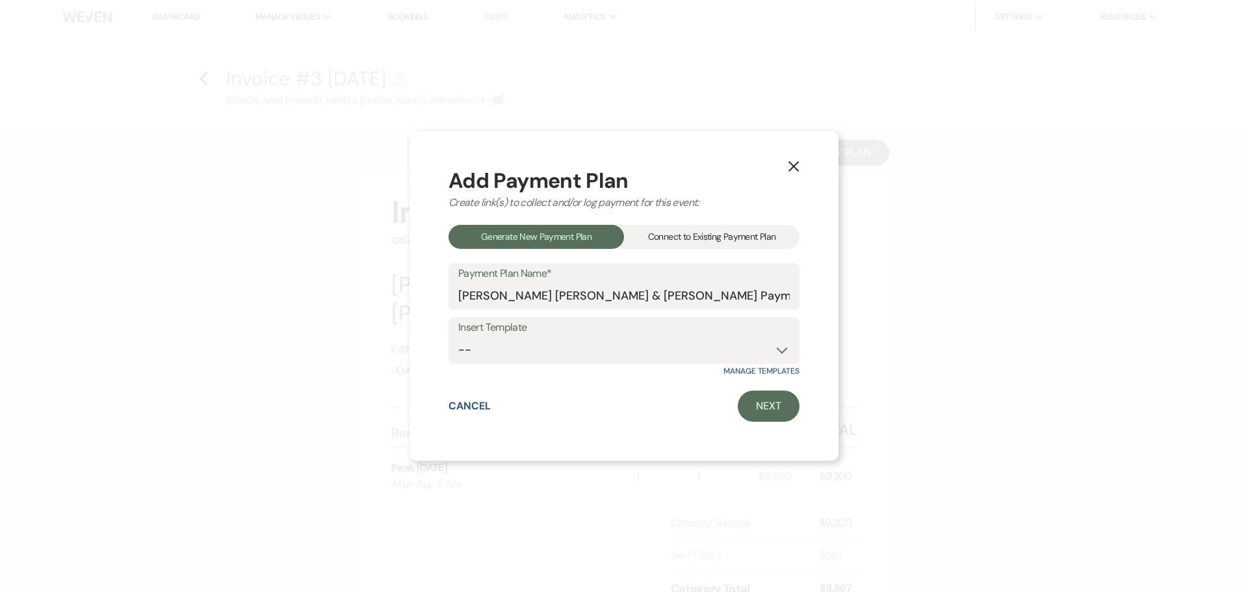
click at [683, 243] on div "Connect to Existing Payment Plan" at bounding box center [711, 237] width 175 height 24
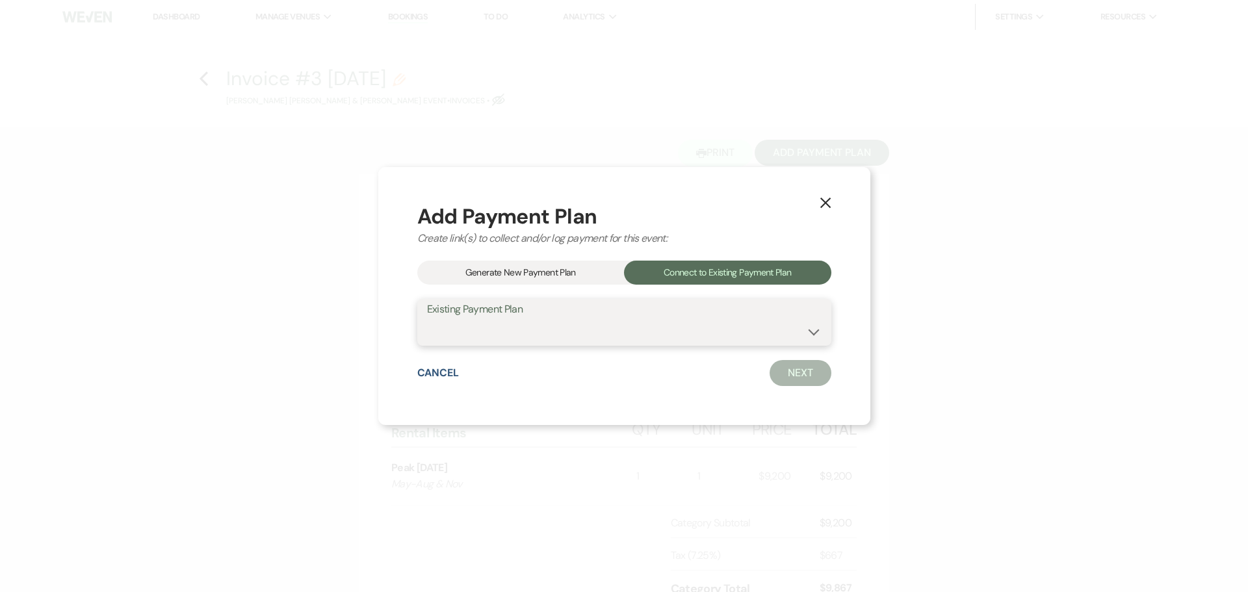
click at [623, 320] on select "[PERSON_NAME] [PERSON_NAME] & [PERSON_NAME] Payment Plan #1" at bounding box center [624, 331] width 395 height 25
select select "11483"
click at [458, 319] on select "[PERSON_NAME] [PERSON_NAME] & [PERSON_NAME] Payment Plan #1" at bounding box center [624, 331] width 395 height 25
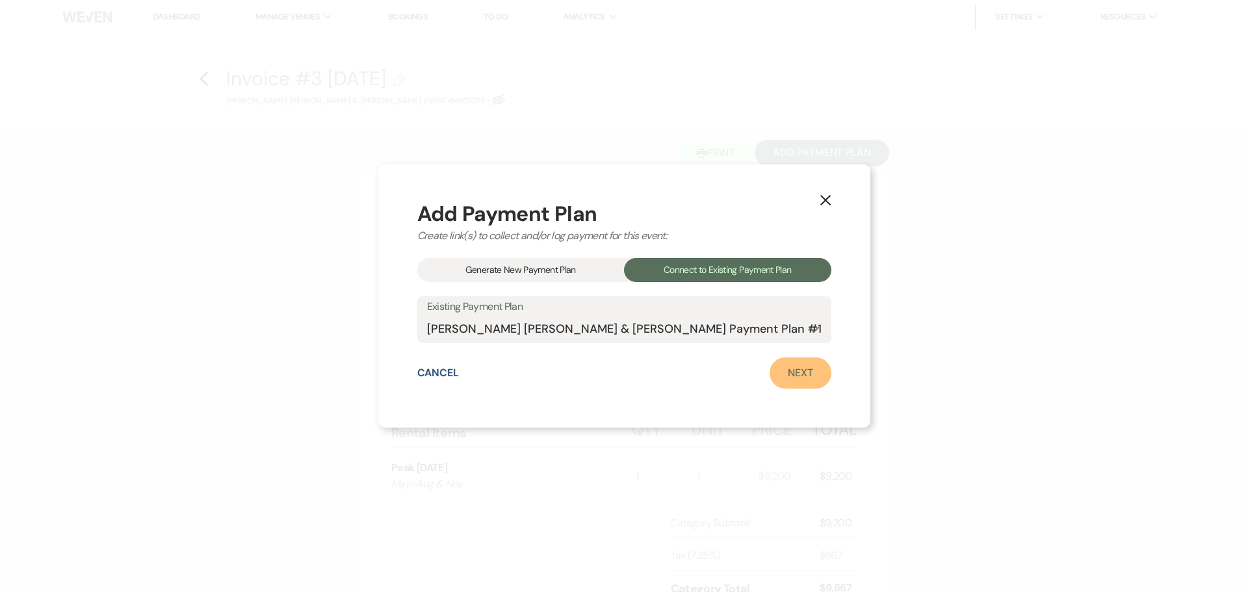
click at [770, 374] on link "Next" at bounding box center [801, 372] width 62 height 31
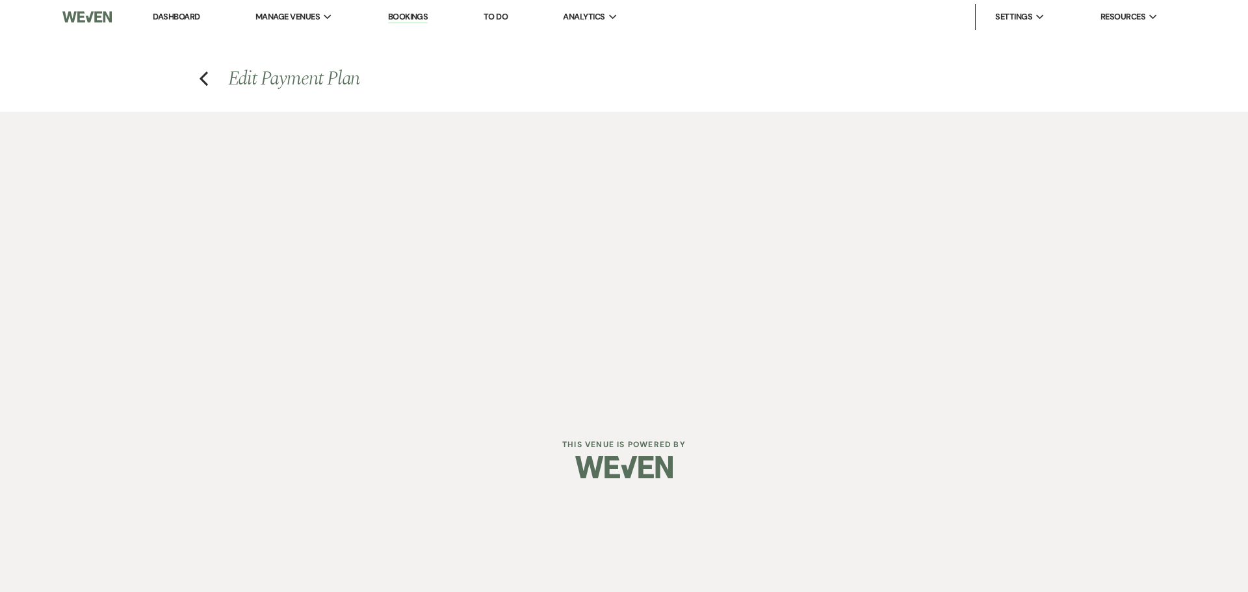
select select "28463"
select select "1"
select select "true"
select select "2"
select select "flat"
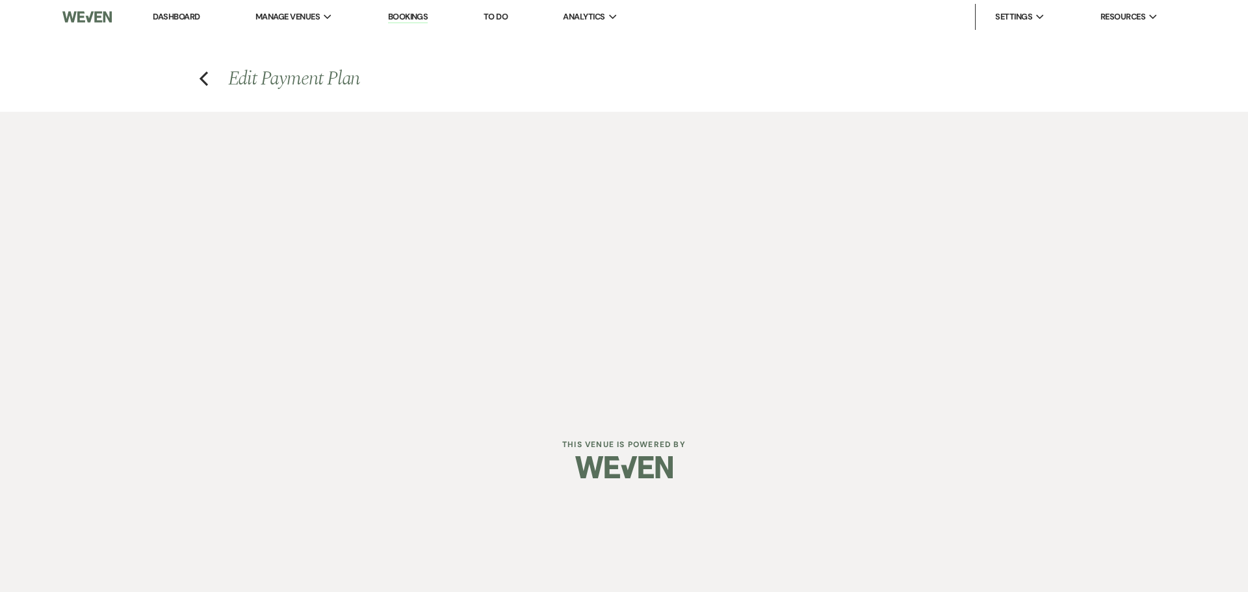
select select "true"
select select "client"
select select "weeks"
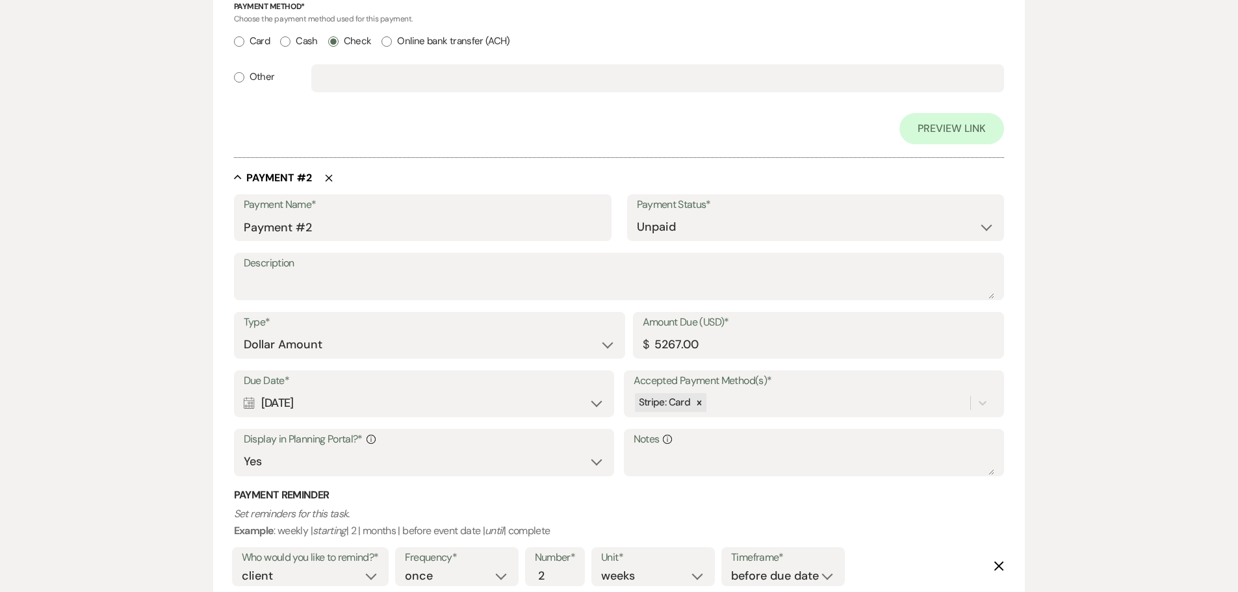
scroll to position [715, 0]
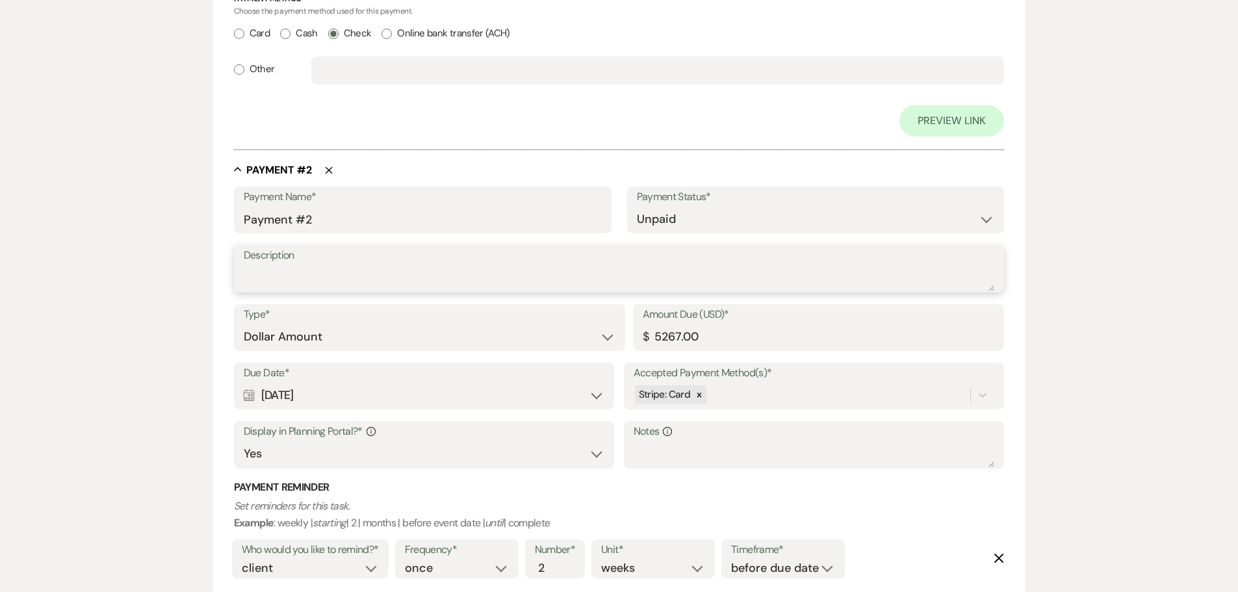
click at [322, 278] on textarea "Description" at bounding box center [619, 278] width 751 height 26
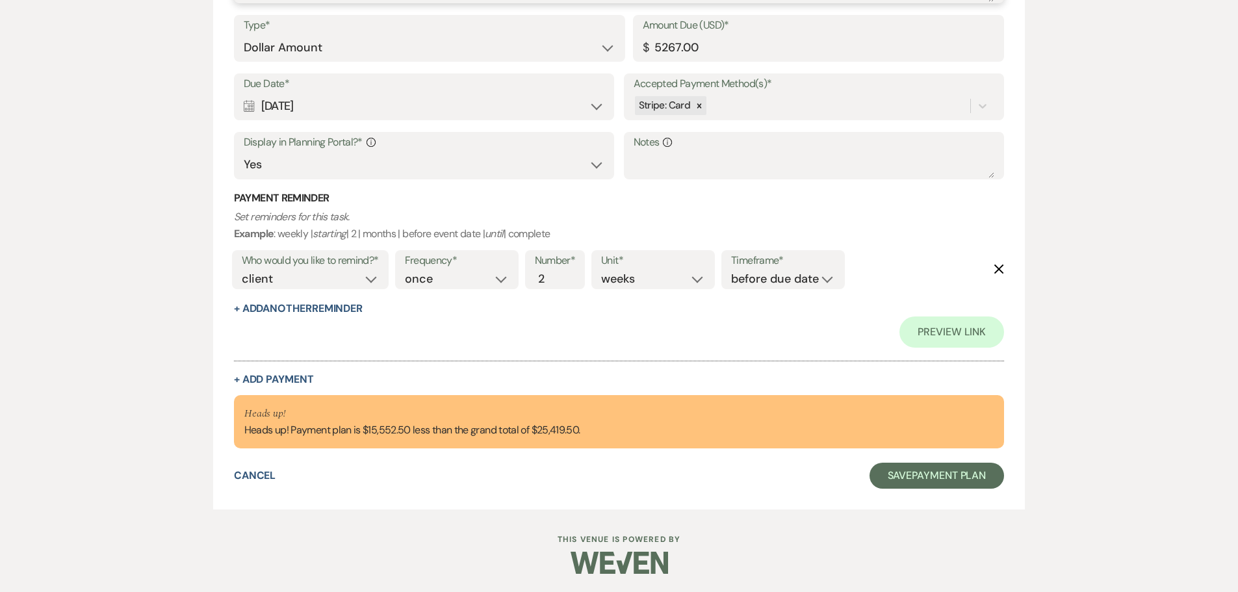
scroll to position [1005, 0]
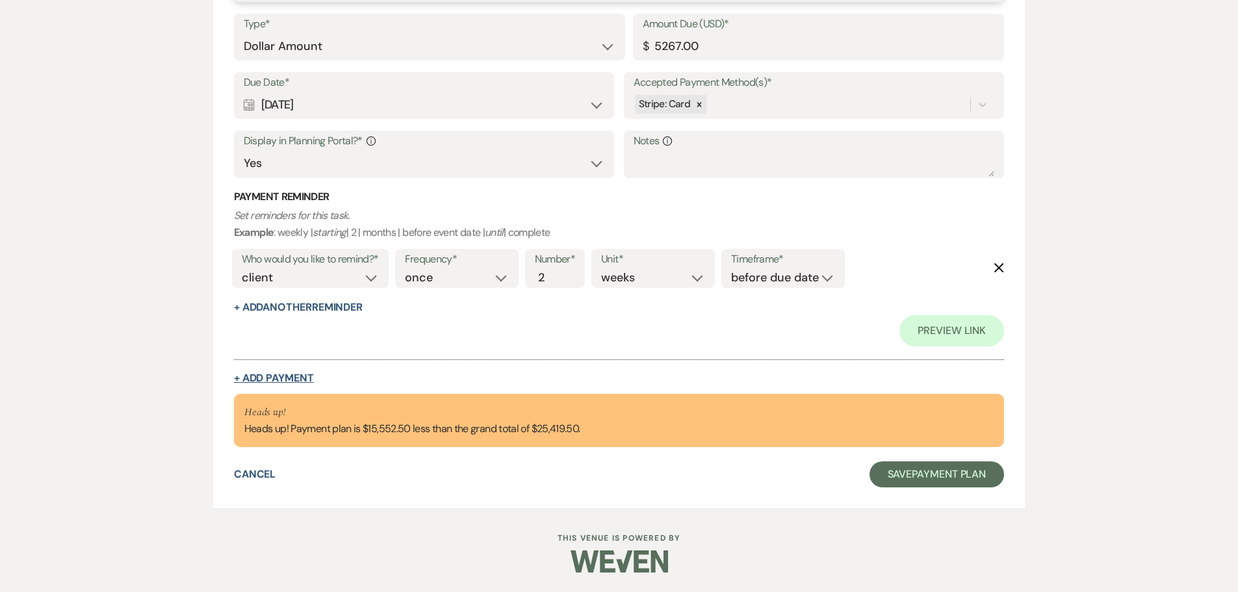
type textarea "venue balance"
click at [298, 376] on button "+ Add Payment" at bounding box center [274, 378] width 80 height 10
select select "2"
select select "flat"
select select "true"
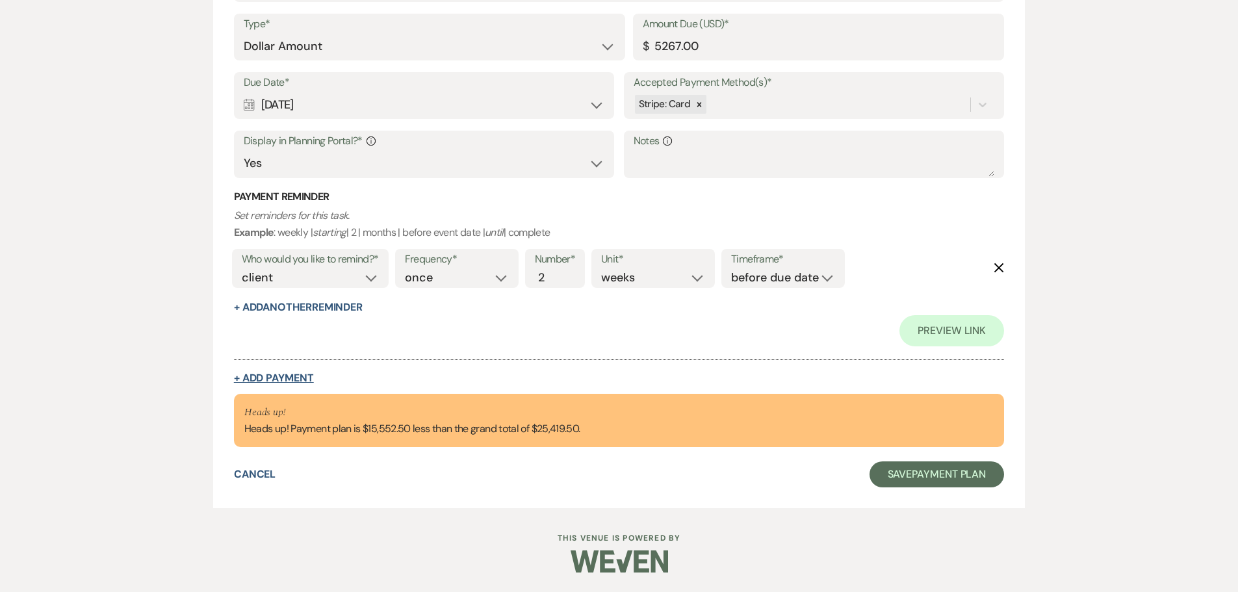
select select "client"
select select "weeks"
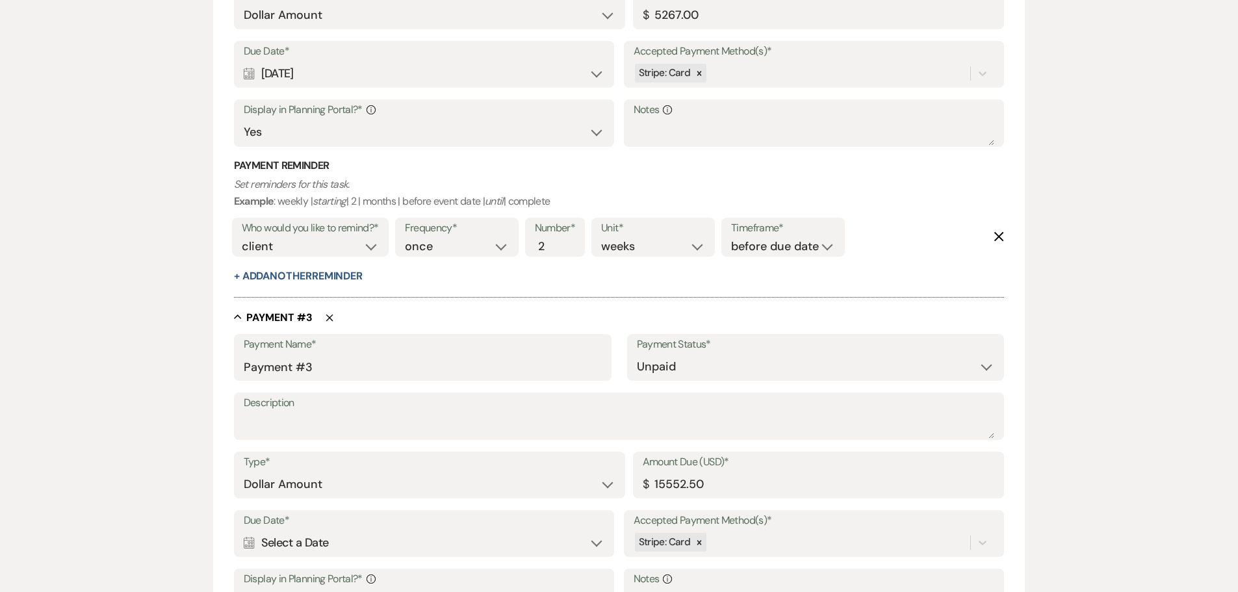
scroll to position [974, 0]
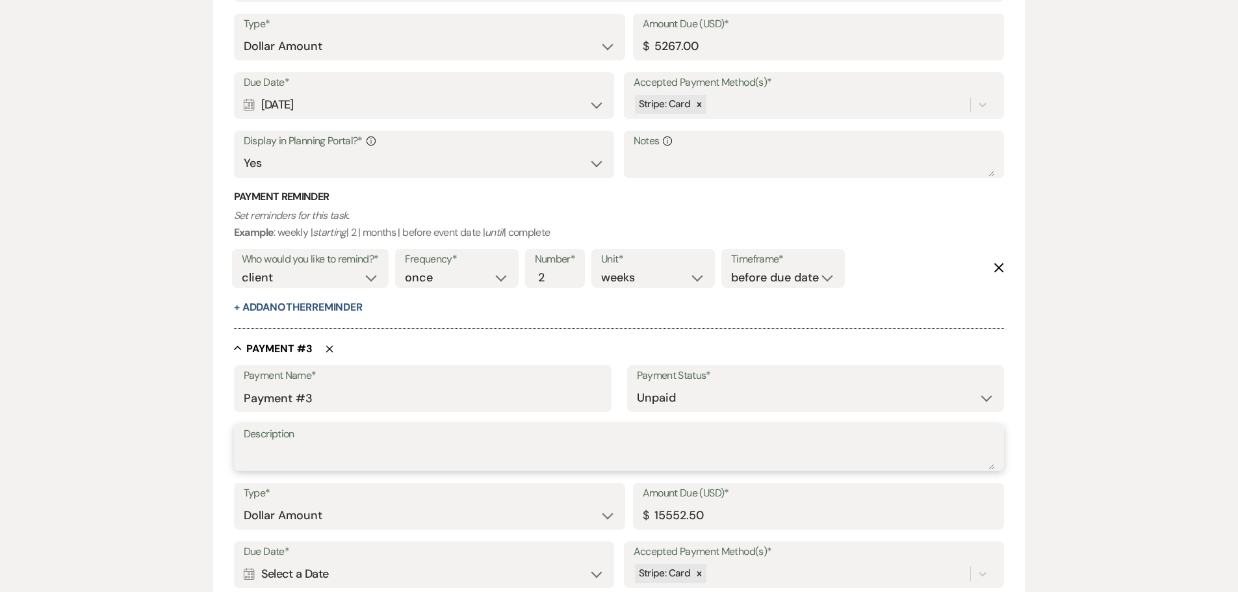
click at [264, 447] on textarea "Description" at bounding box center [619, 457] width 751 height 26
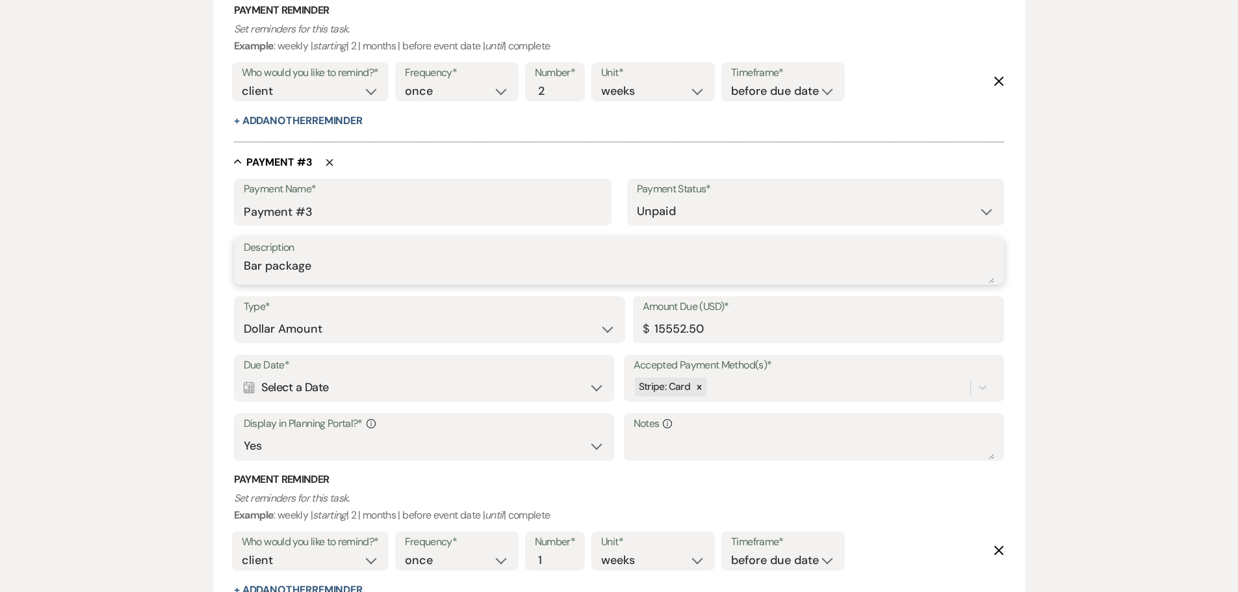
scroll to position [1234, 0]
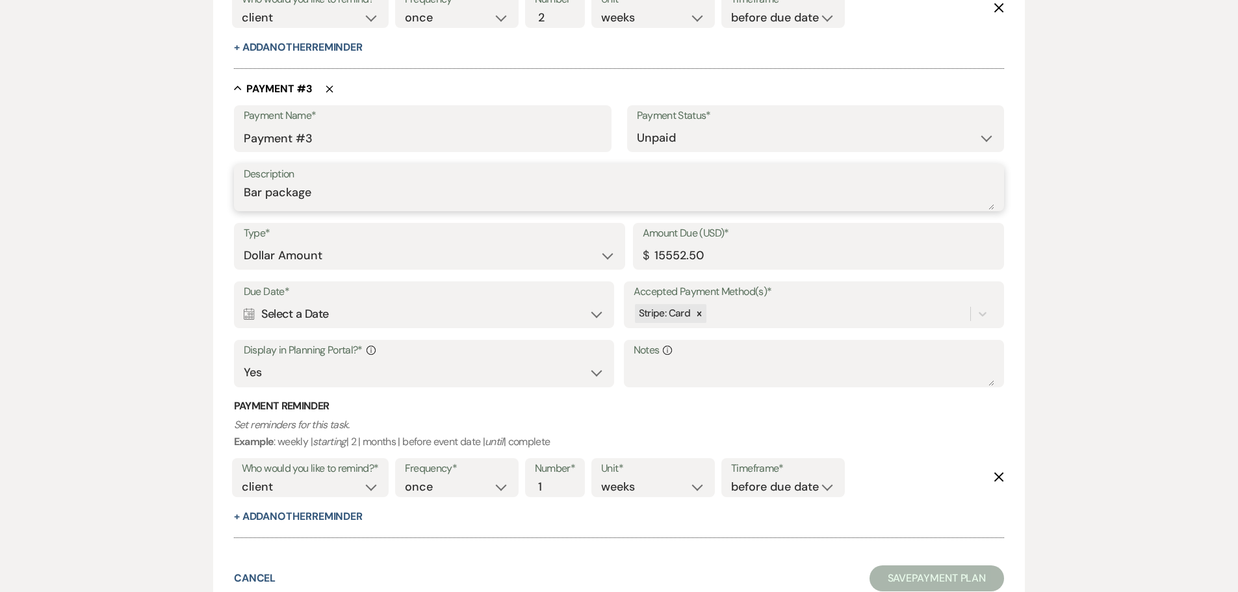
type textarea "Bar package"
click at [343, 316] on div "Calendar Select a Date Expand" at bounding box center [424, 314] width 361 height 25
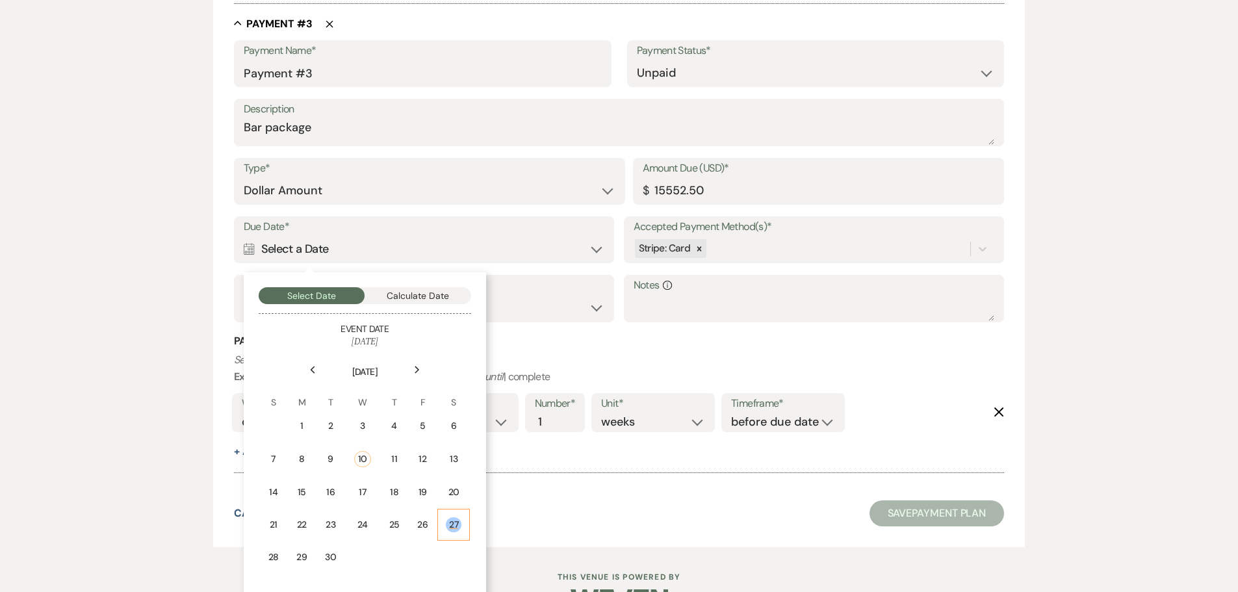
click at [458, 526] on div "27" at bounding box center [454, 524] width 16 height 15
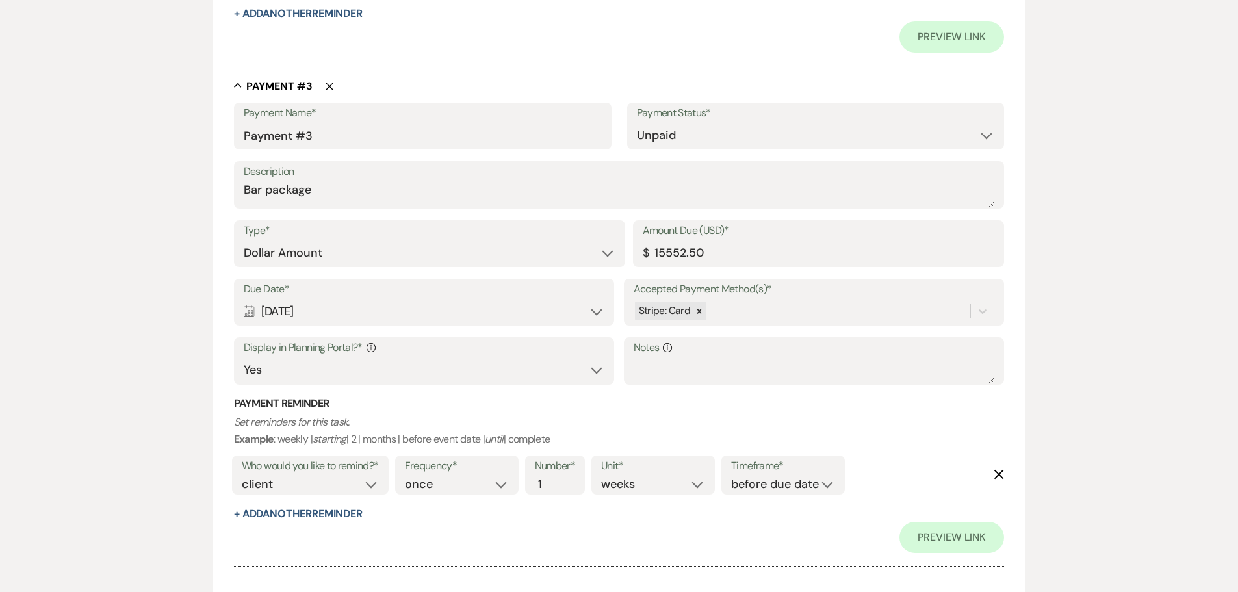
scroll to position [1362, 0]
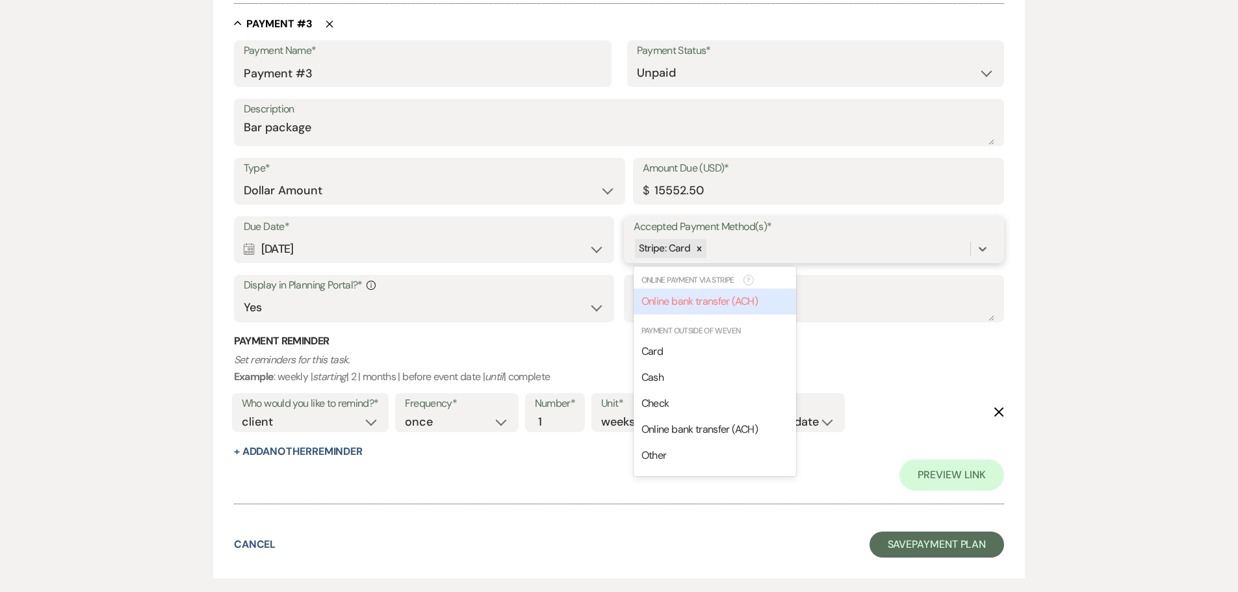
click at [754, 255] on div "Stripe: Card" at bounding box center [802, 248] width 337 height 23
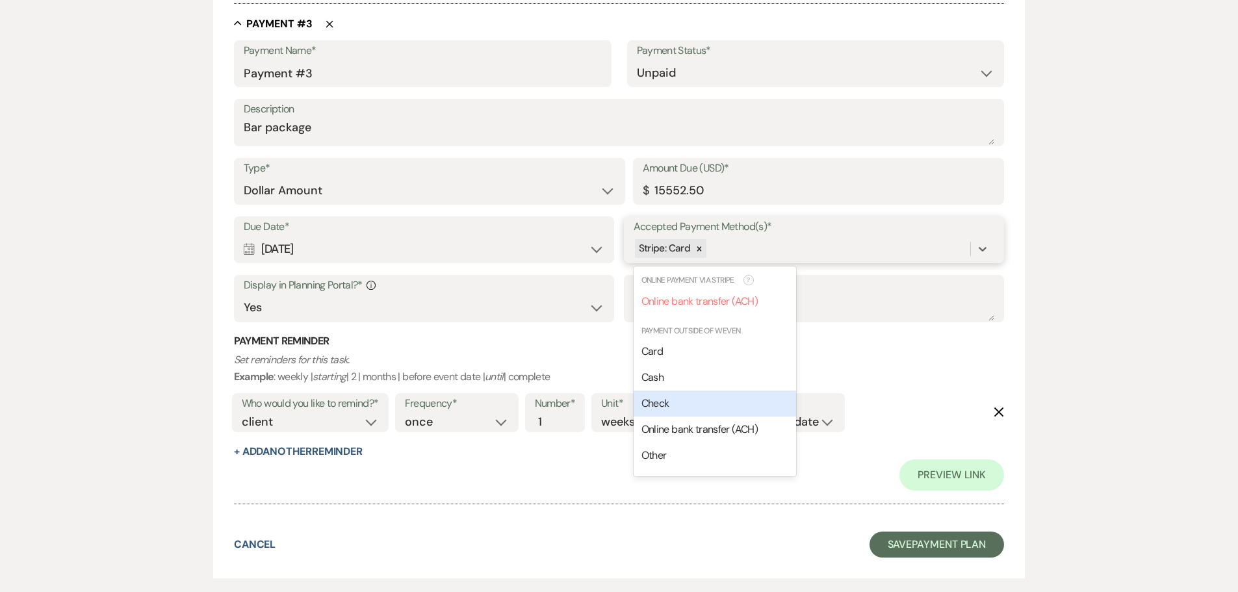
click at [662, 404] on span "Check" at bounding box center [655, 403] width 28 height 14
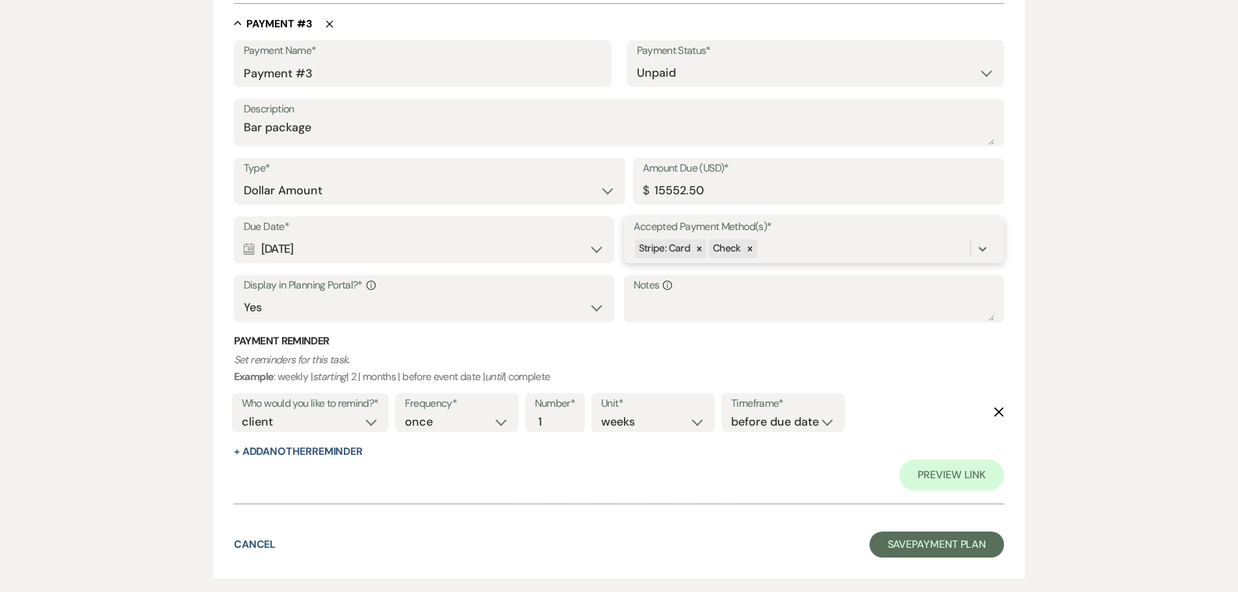
click at [771, 252] on div "Stripe: Card Check" at bounding box center [802, 248] width 337 height 23
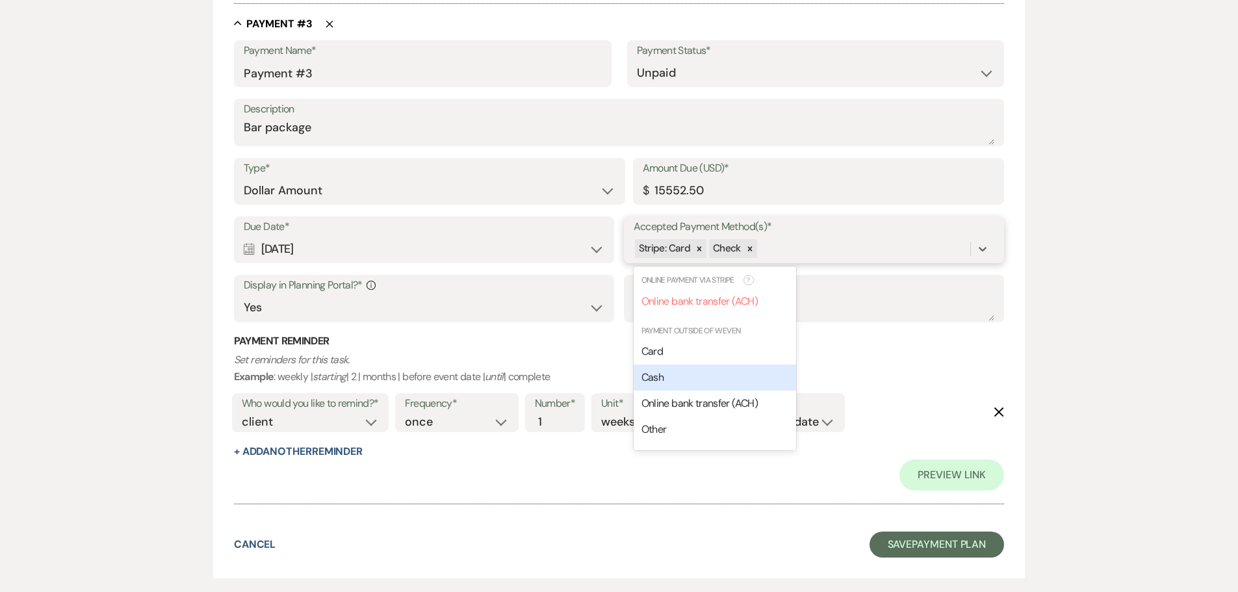
click at [655, 381] on span "Cash" at bounding box center [652, 377] width 22 height 14
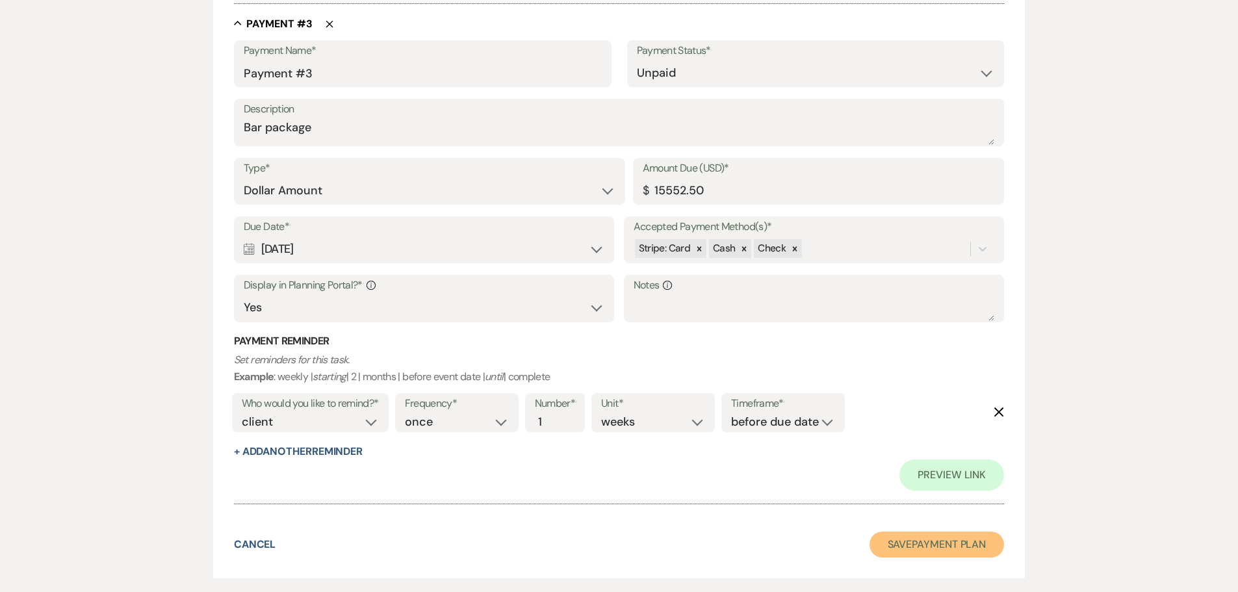
click at [898, 547] on button "Save Payment Plan" at bounding box center [937, 545] width 135 height 26
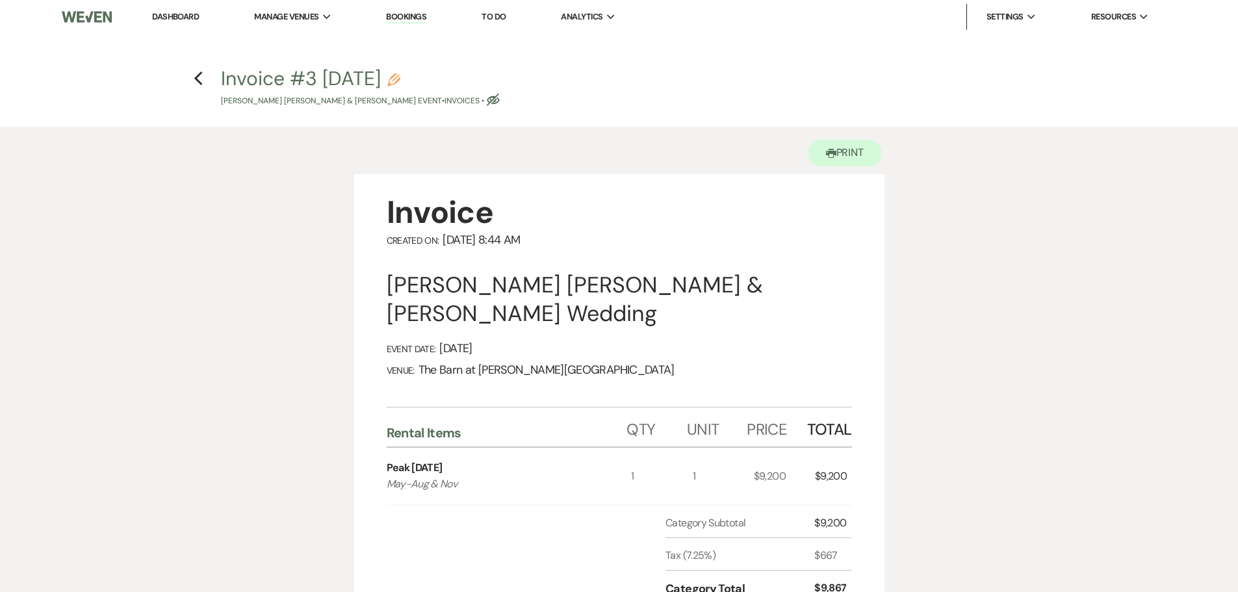
click at [487, 99] on icon "Eye Blocked" at bounding box center [493, 100] width 13 height 13
select select "22"
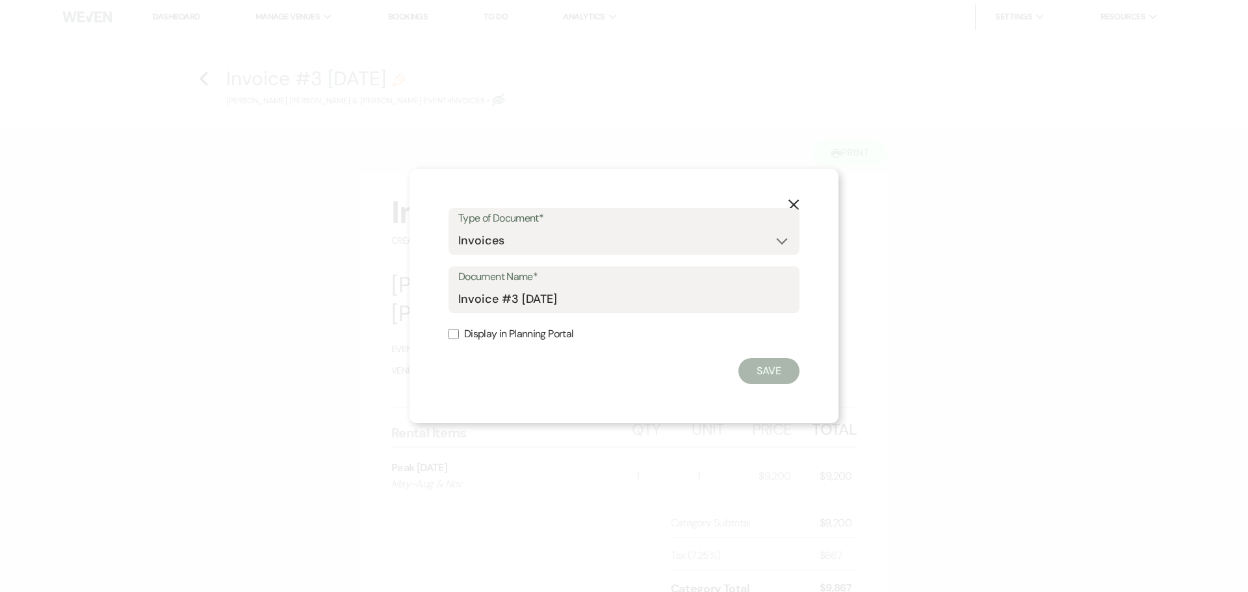
click at [452, 340] on label "Display in Planning Portal" at bounding box center [623, 334] width 351 height 19
click at [452, 339] on input "Display in Planning Portal" at bounding box center [453, 334] width 10 height 10
checkbox input "true"
click at [760, 375] on button "Save" at bounding box center [768, 371] width 61 height 26
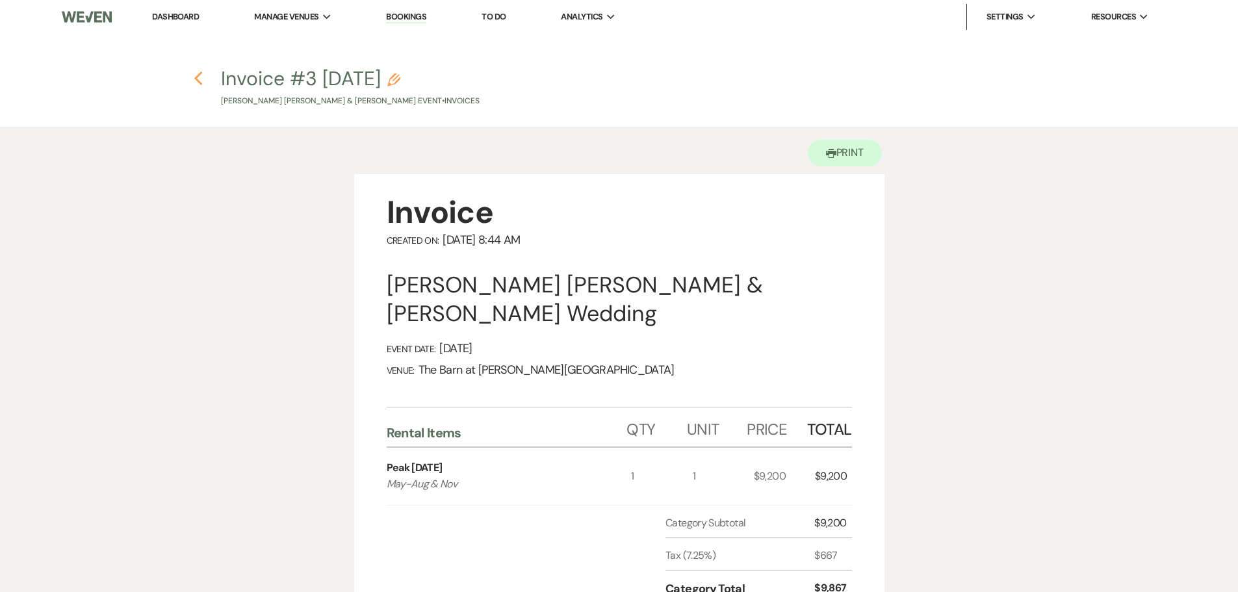
click at [197, 80] on use "button" at bounding box center [198, 78] width 8 height 14
click at [174, 18] on link "Dashboard" at bounding box center [175, 16] width 47 height 11
